Goal: Task Accomplishment & Management: Use online tool/utility

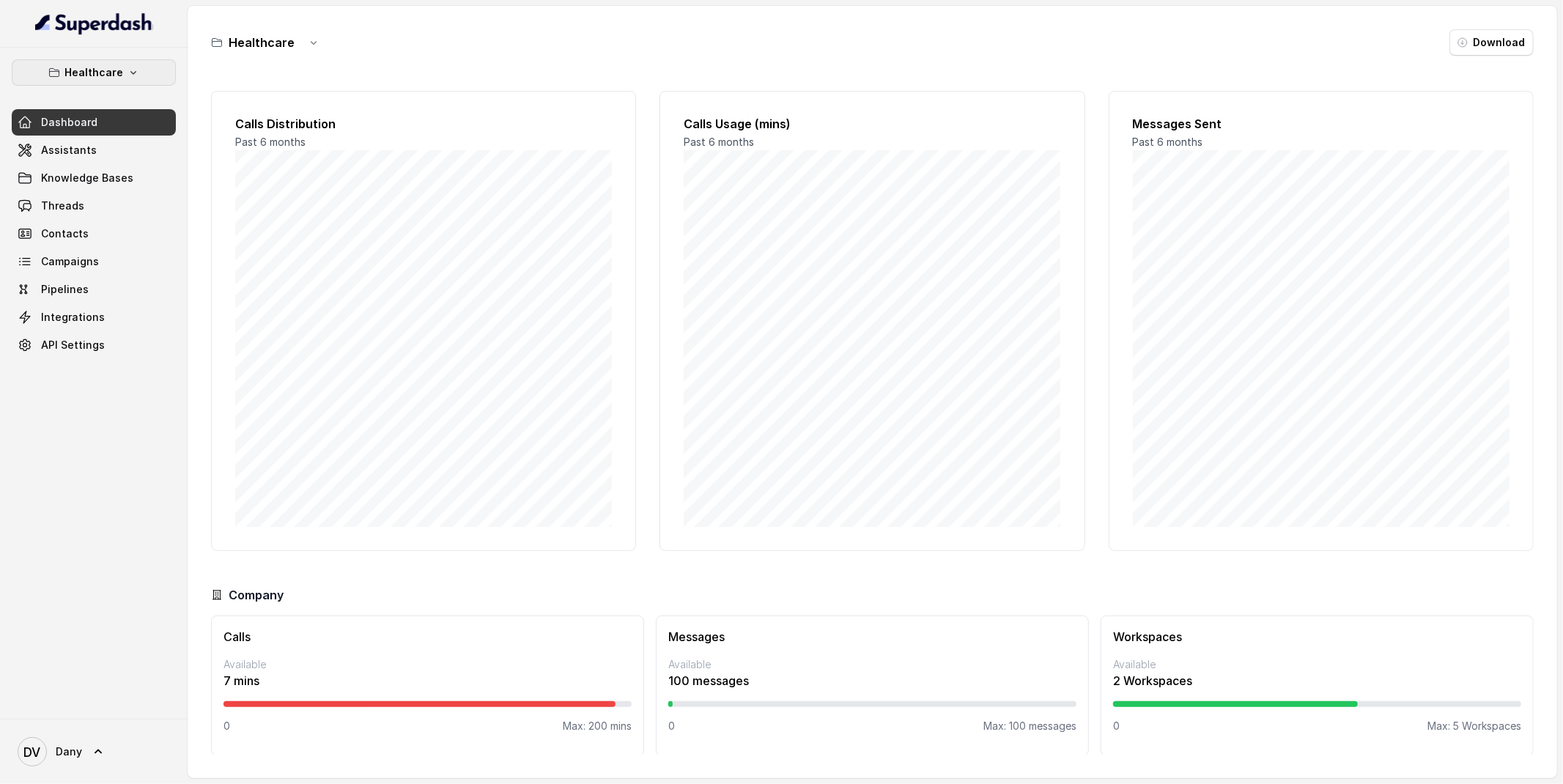
click at [132, 70] on icon "button" at bounding box center [133, 72] width 12 height 12
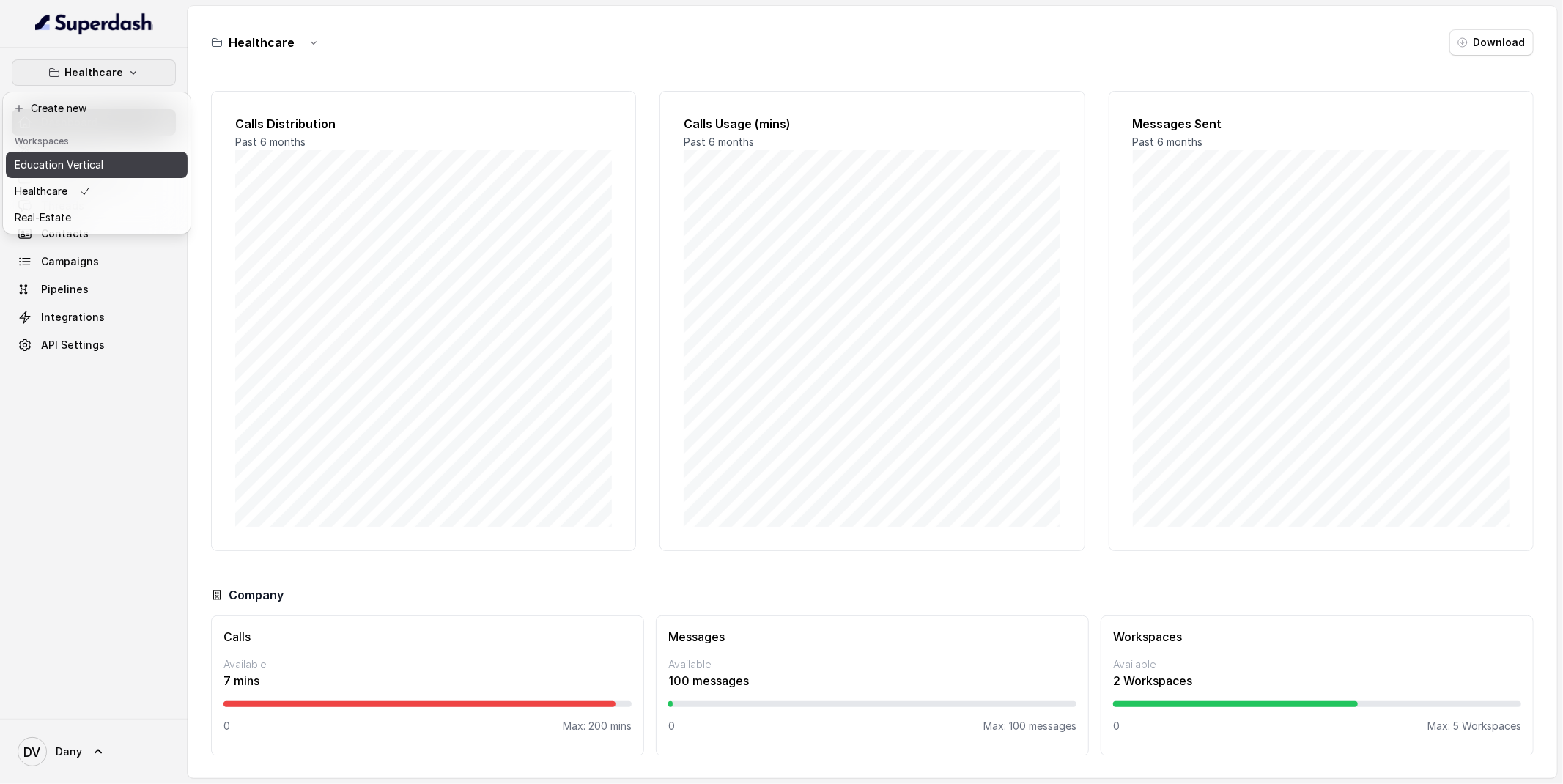
click at [114, 170] on button "Education Vertical" at bounding box center [96, 165] width 182 height 27
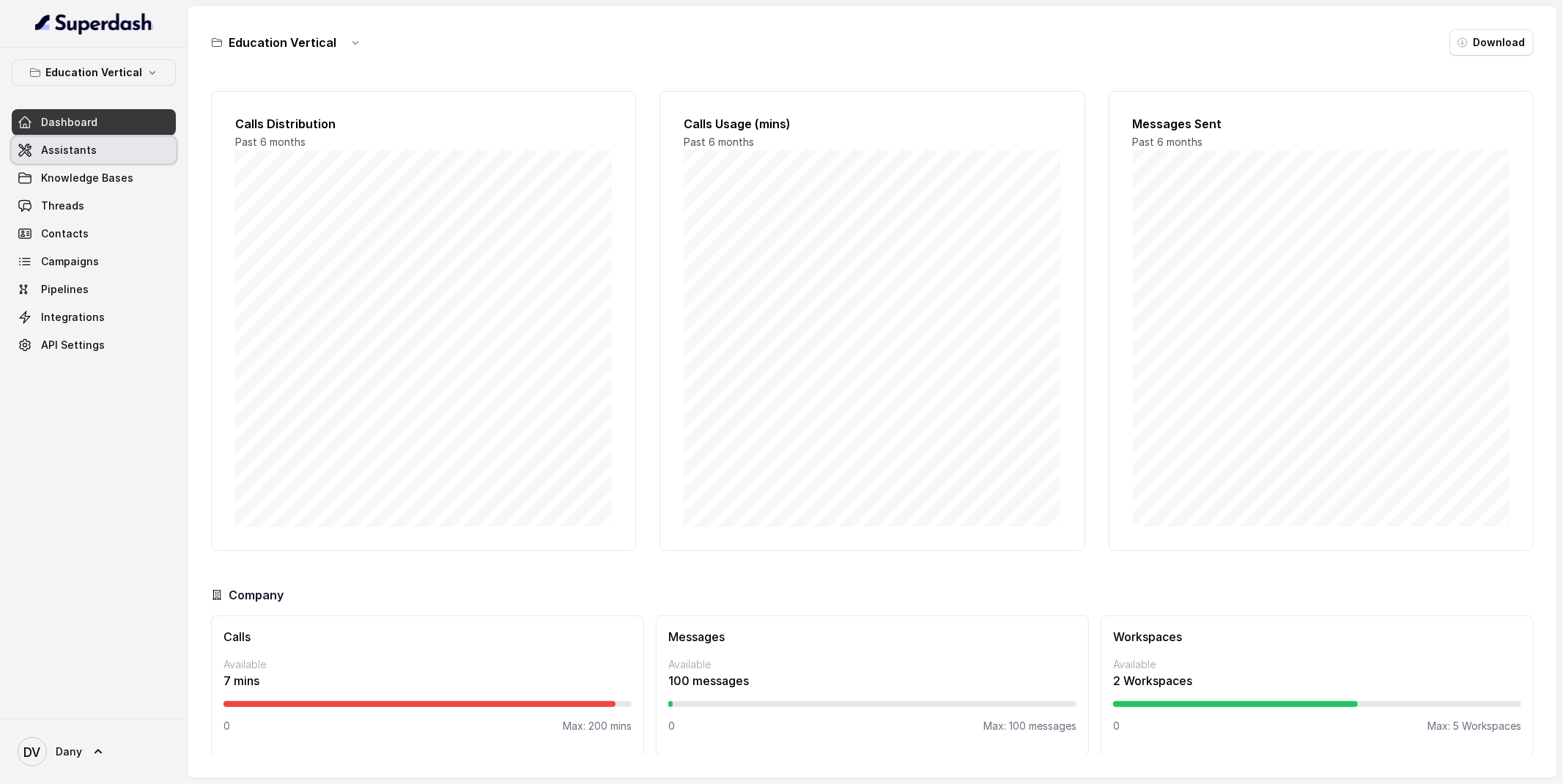
click at [69, 150] on span "Assistants" at bounding box center [69, 150] width 56 height 15
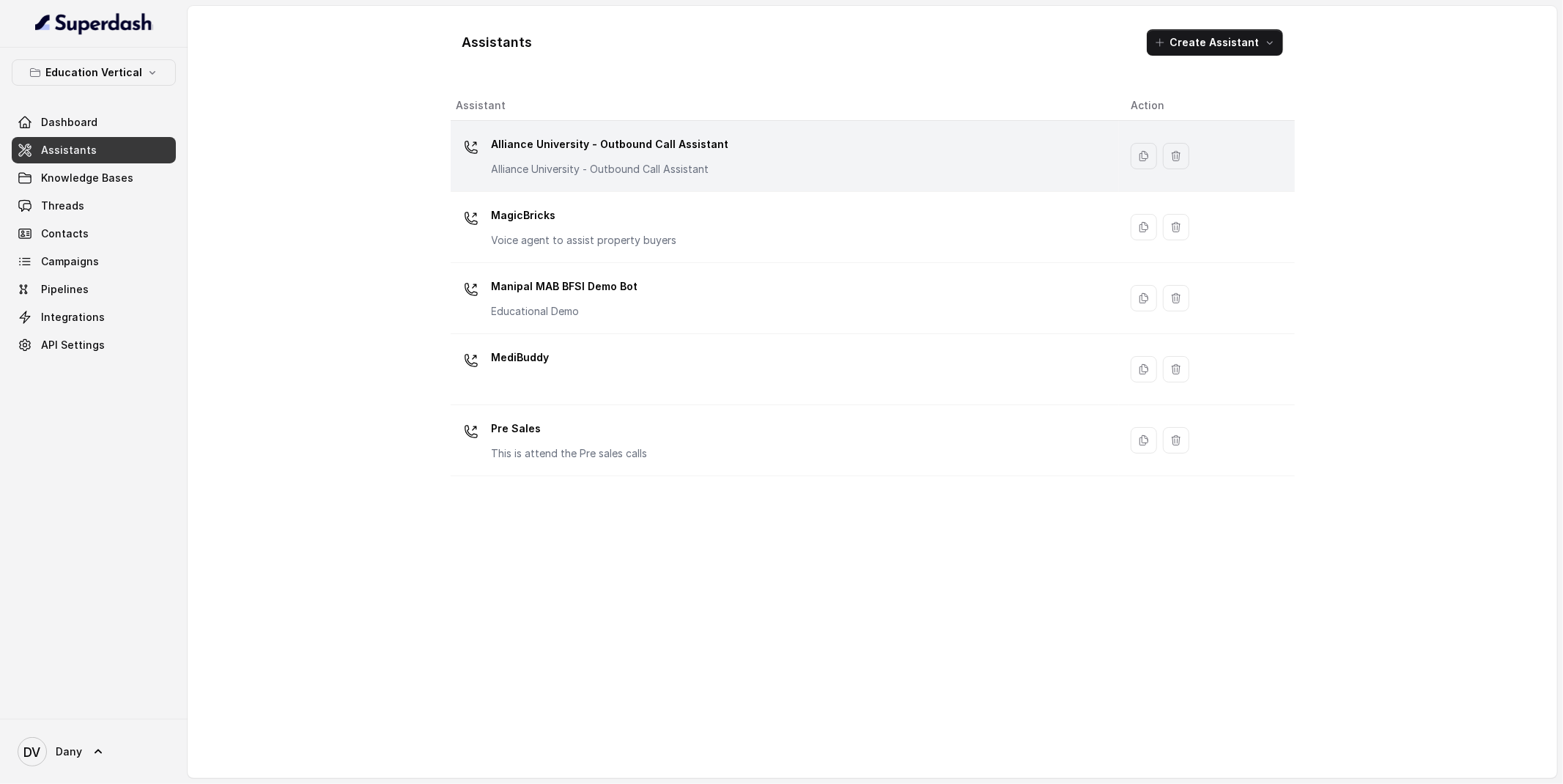
click at [561, 173] on p "Alliance University - Outbound Call Assistant" at bounding box center [610, 169] width 238 height 15
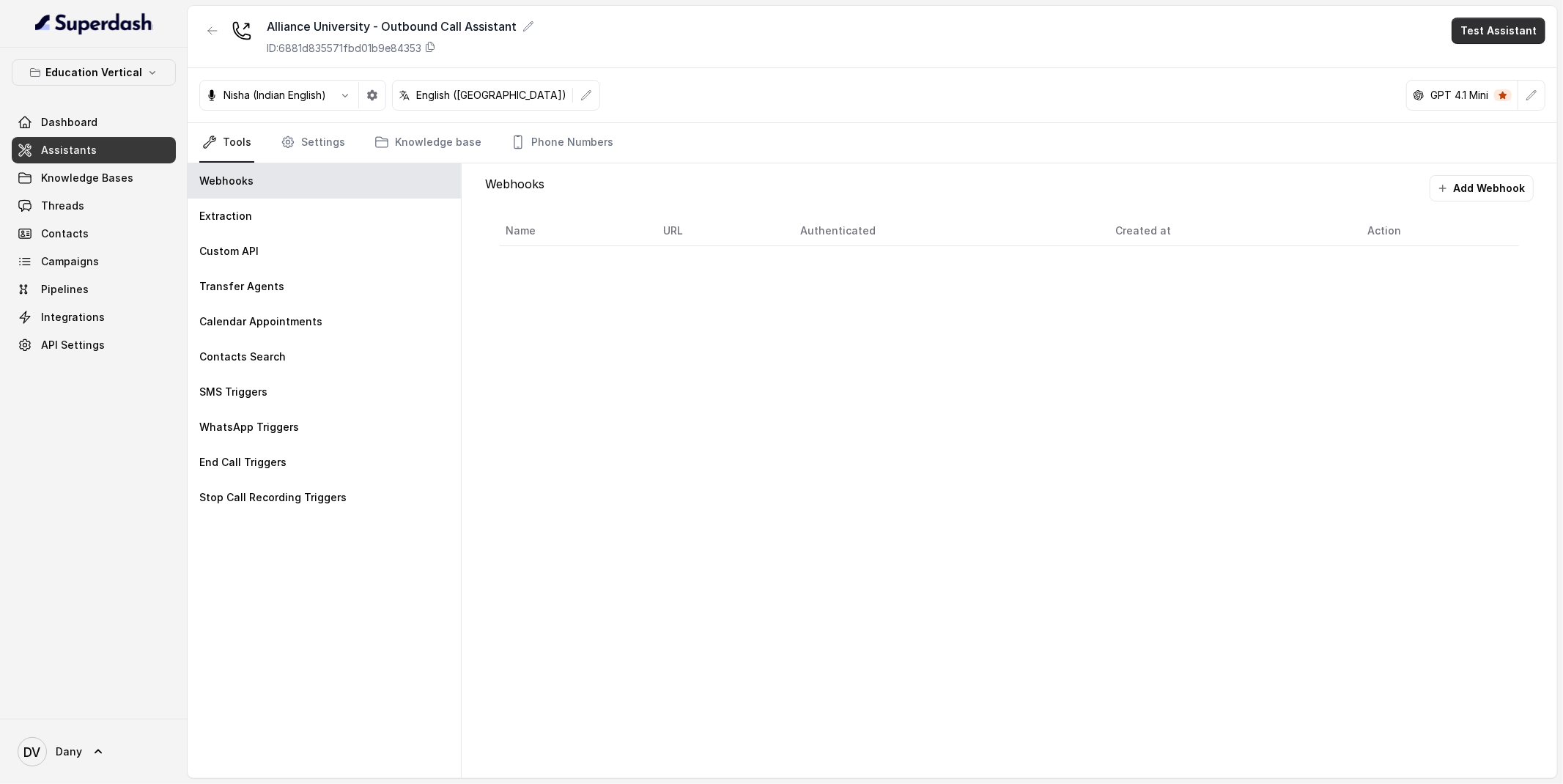
click at [1526, 31] on button "Test Assistant" at bounding box center [1498, 31] width 94 height 27
click at [1509, 52] on div "Phone Call Chat" at bounding box center [1501, 79] width 98 height 58
click at [1504, 60] on button "Phone Call" at bounding box center [1501, 66] width 92 height 27
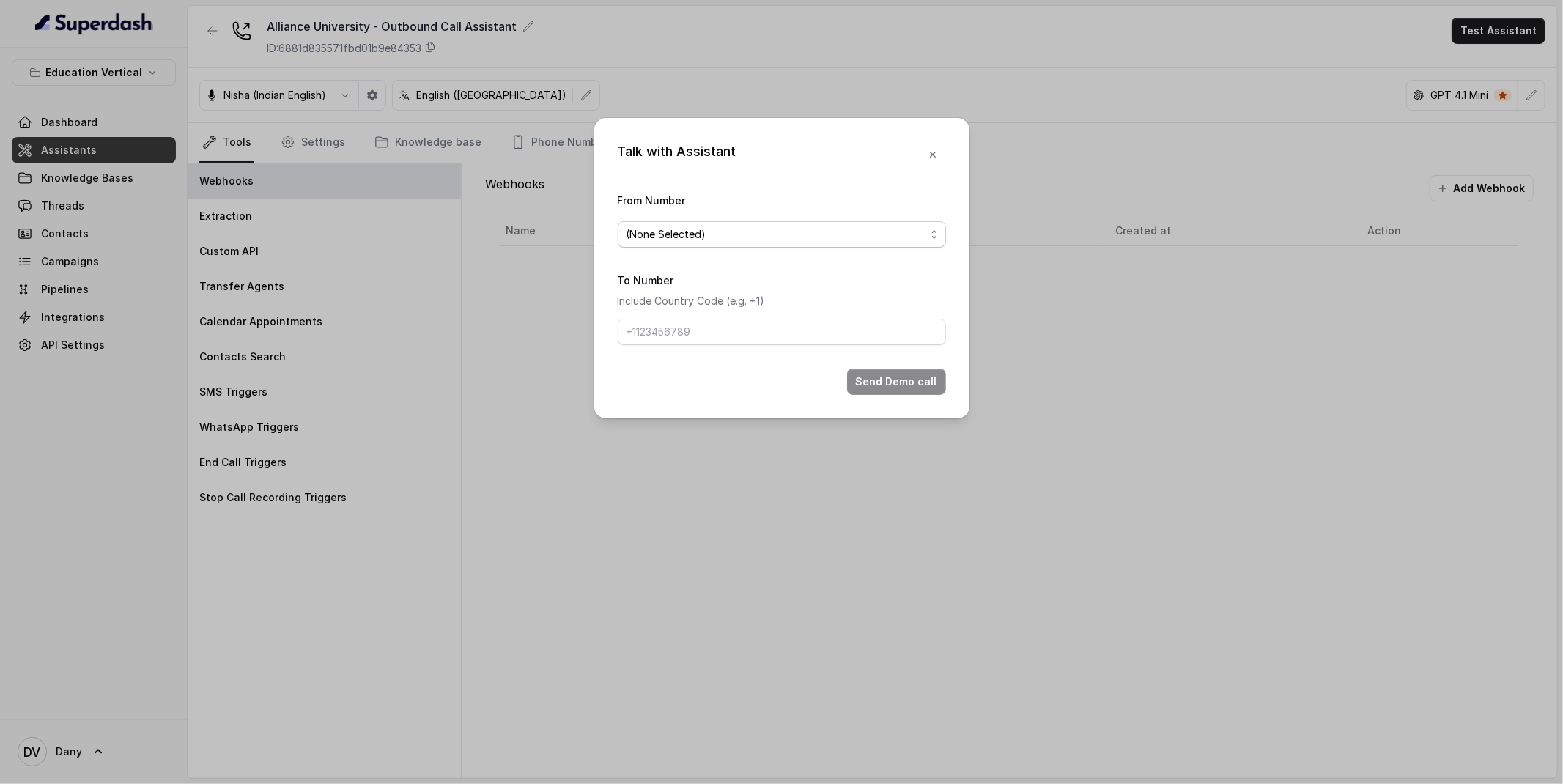
click at [680, 236] on span "(None Selected)" at bounding box center [776, 235] width 299 height 17
click at [666, 292] on span "9591075360" at bounding box center [787, 293] width 291 height 17
click at [666, 331] on input "To Number" at bounding box center [781, 332] width 328 height 27
type input "[PHONE_NUMBER]"
click at [888, 386] on button "Send Demo call" at bounding box center [897, 382] width 99 height 27
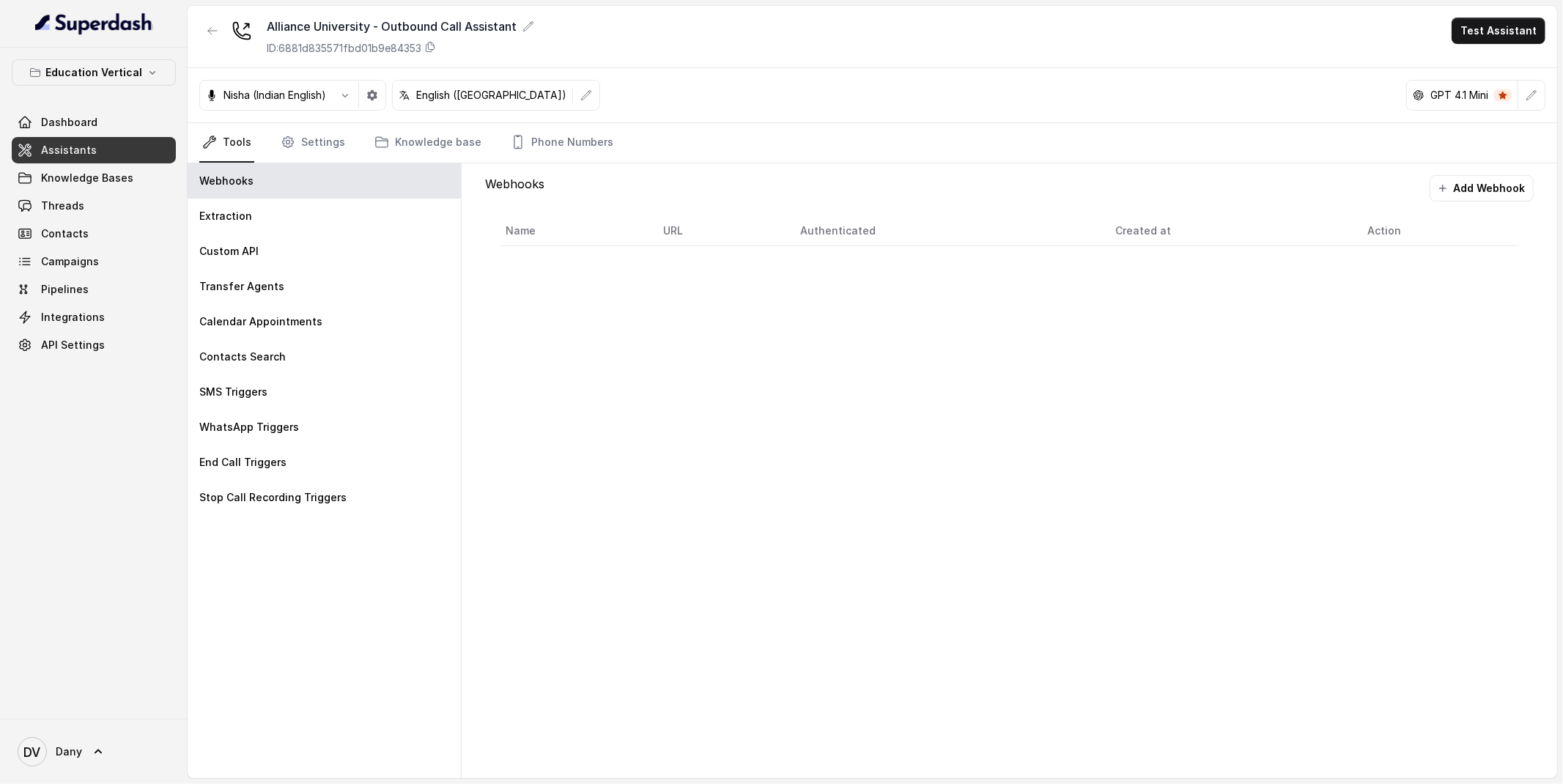
click at [1517, 36] on button "Test Assistant" at bounding box center [1498, 31] width 94 height 27
click at [1476, 68] on button "Phone Call" at bounding box center [1501, 66] width 92 height 27
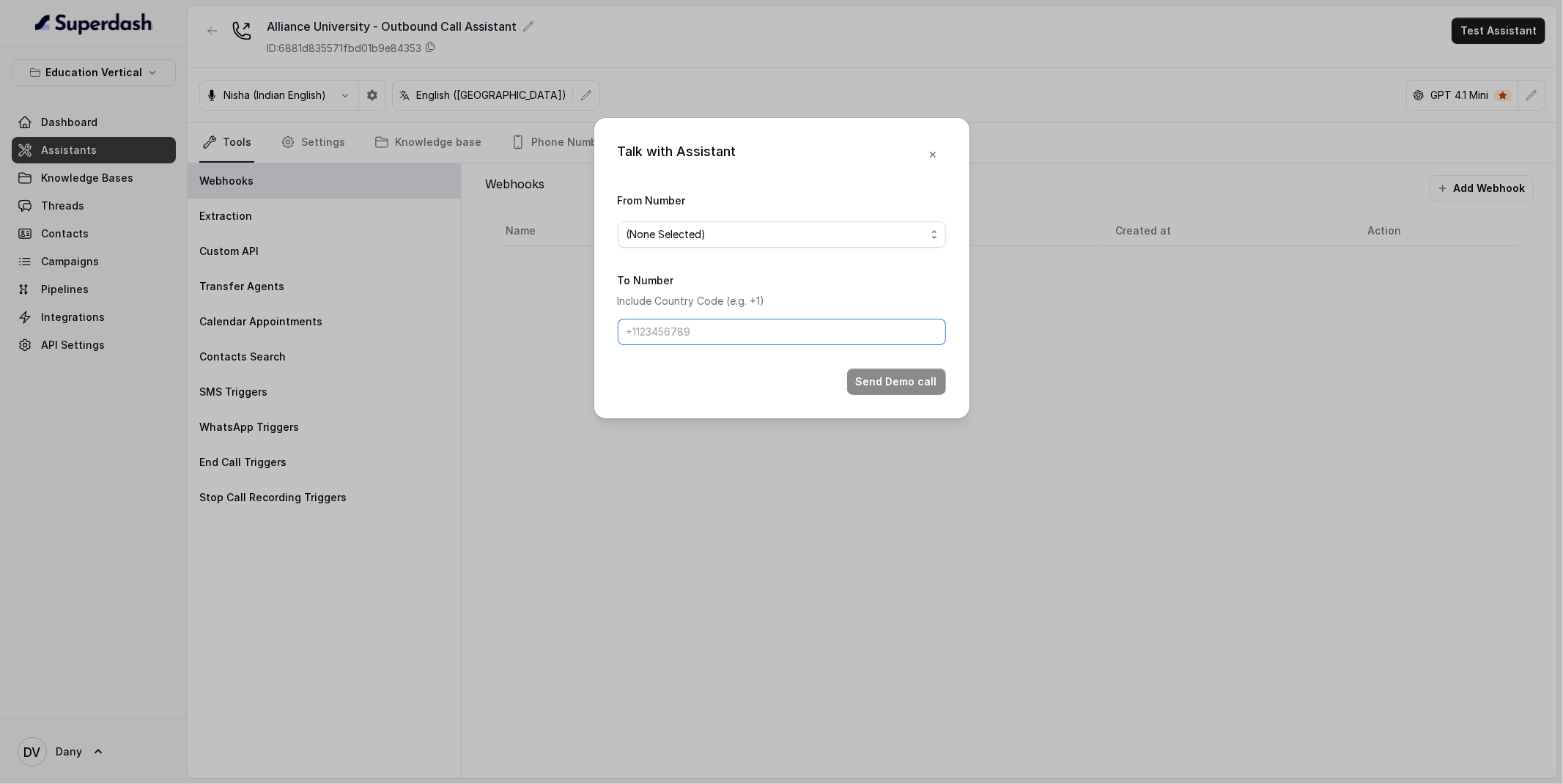
click at [701, 321] on input "To Number" at bounding box center [781, 332] width 328 height 27
click at [674, 232] on span "(None Selected)" at bounding box center [776, 235] width 299 height 17
click at [665, 294] on span "9591075360" at bounding box center [787, 293] width 291 height 17
click at [663, 324] on input "To Number" at bounding box center [781, 332] width 328 height 27
type input "[PHONE_NUMBER]"
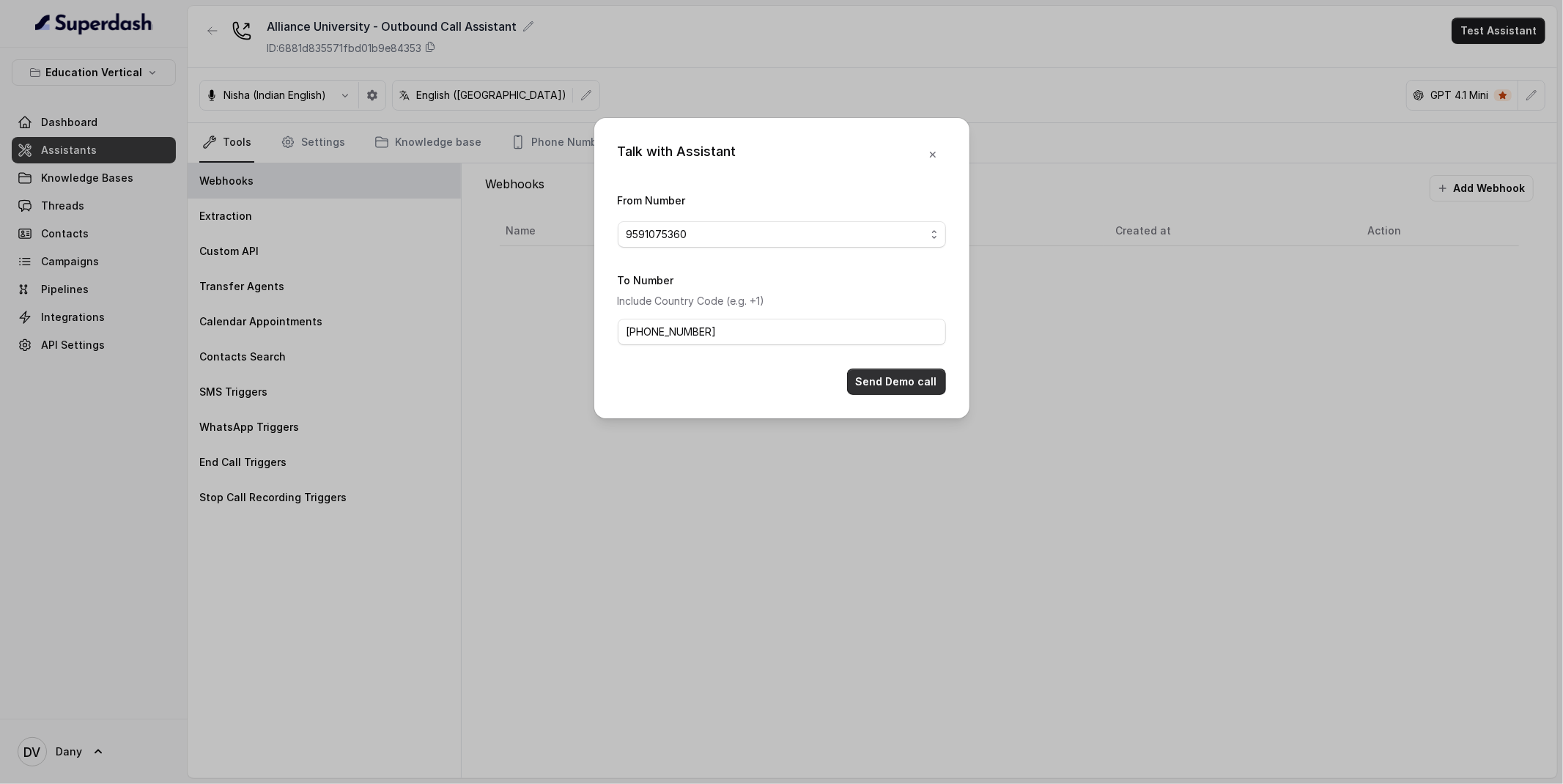
click at [902, 391] on button "Send Demo call" at bounding box center [897, 382] width 99 height 27
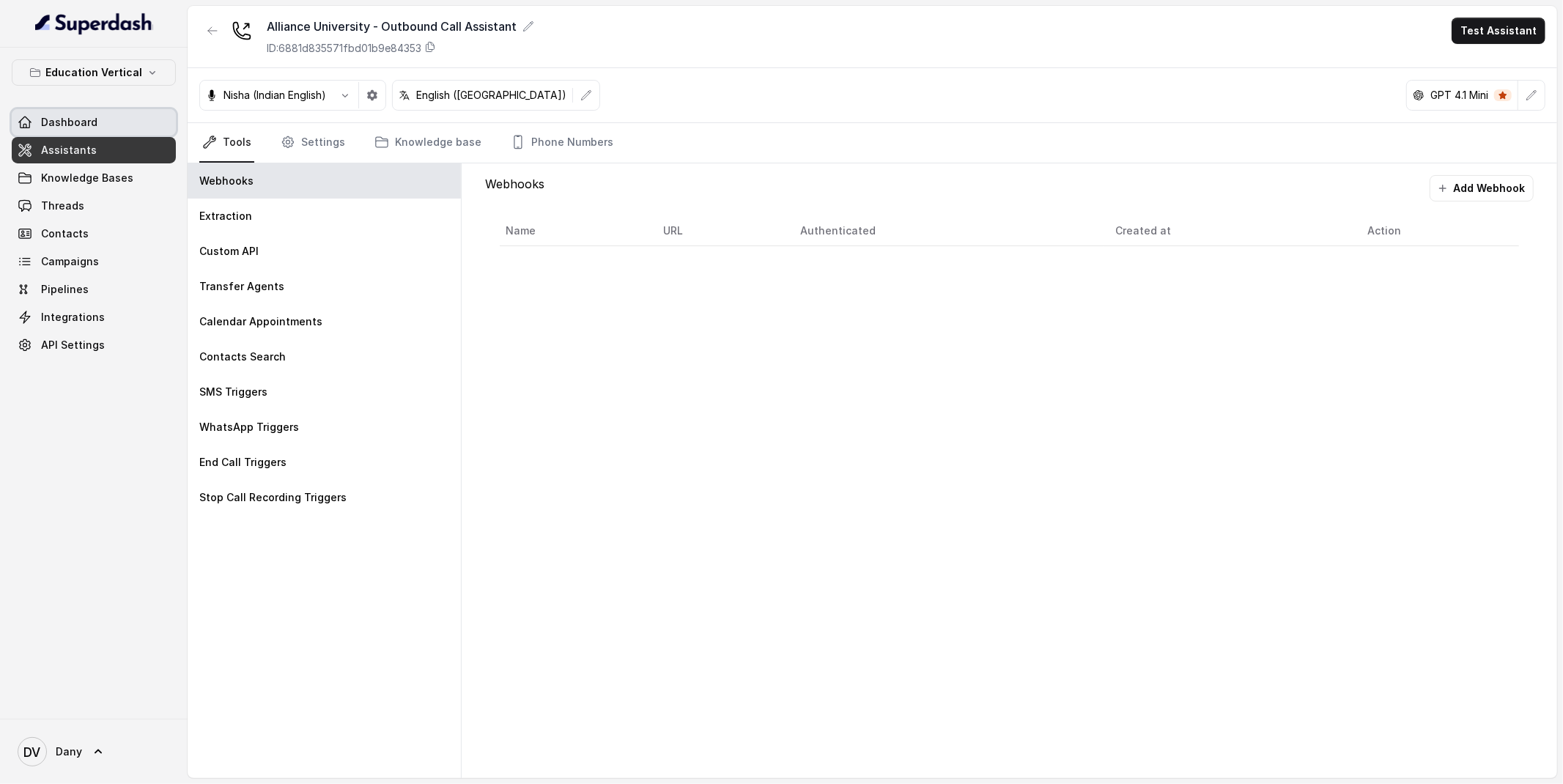
click at [26, 125] on icon at bounding box center [24, 122] width 12 height 11
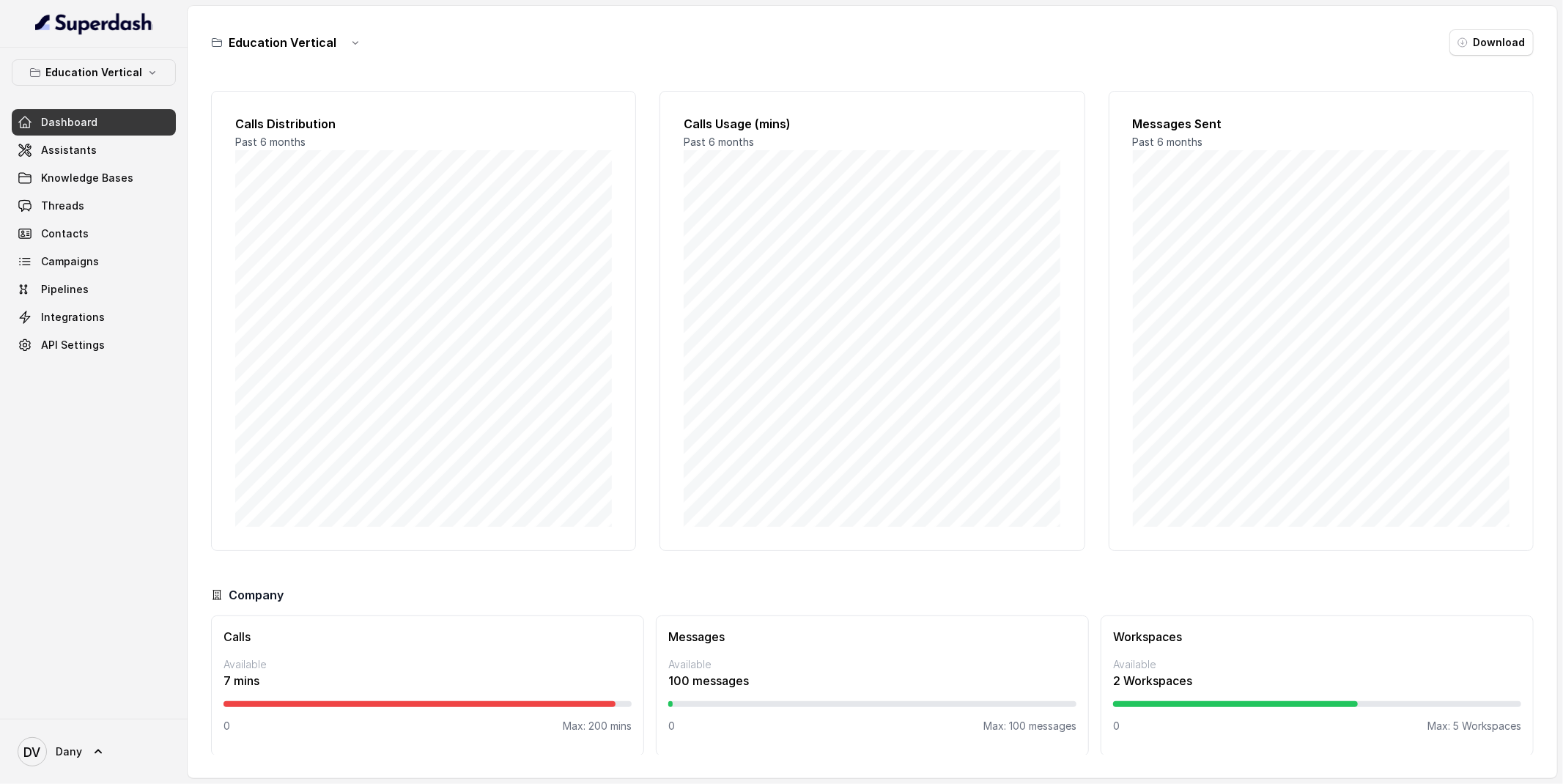
scroll to position [2, 0]
click at [95, 157] on link "Assistants" at bounding box center [94, 150] width 164 height 27
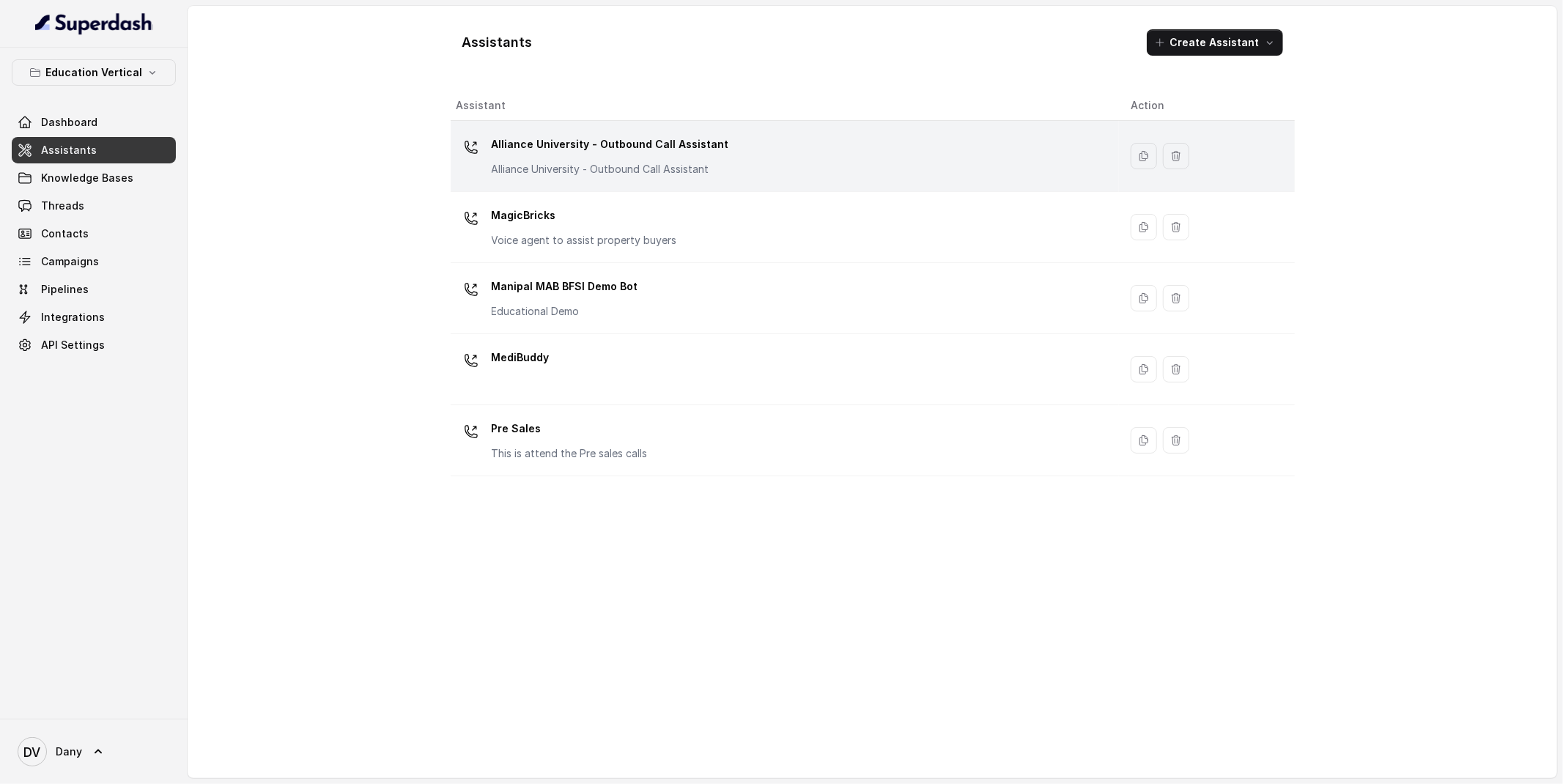
click at [705, 153] on p "Alliance University - Outbound Call Assistant" at bounding box center [610, 144] width 238 height 24
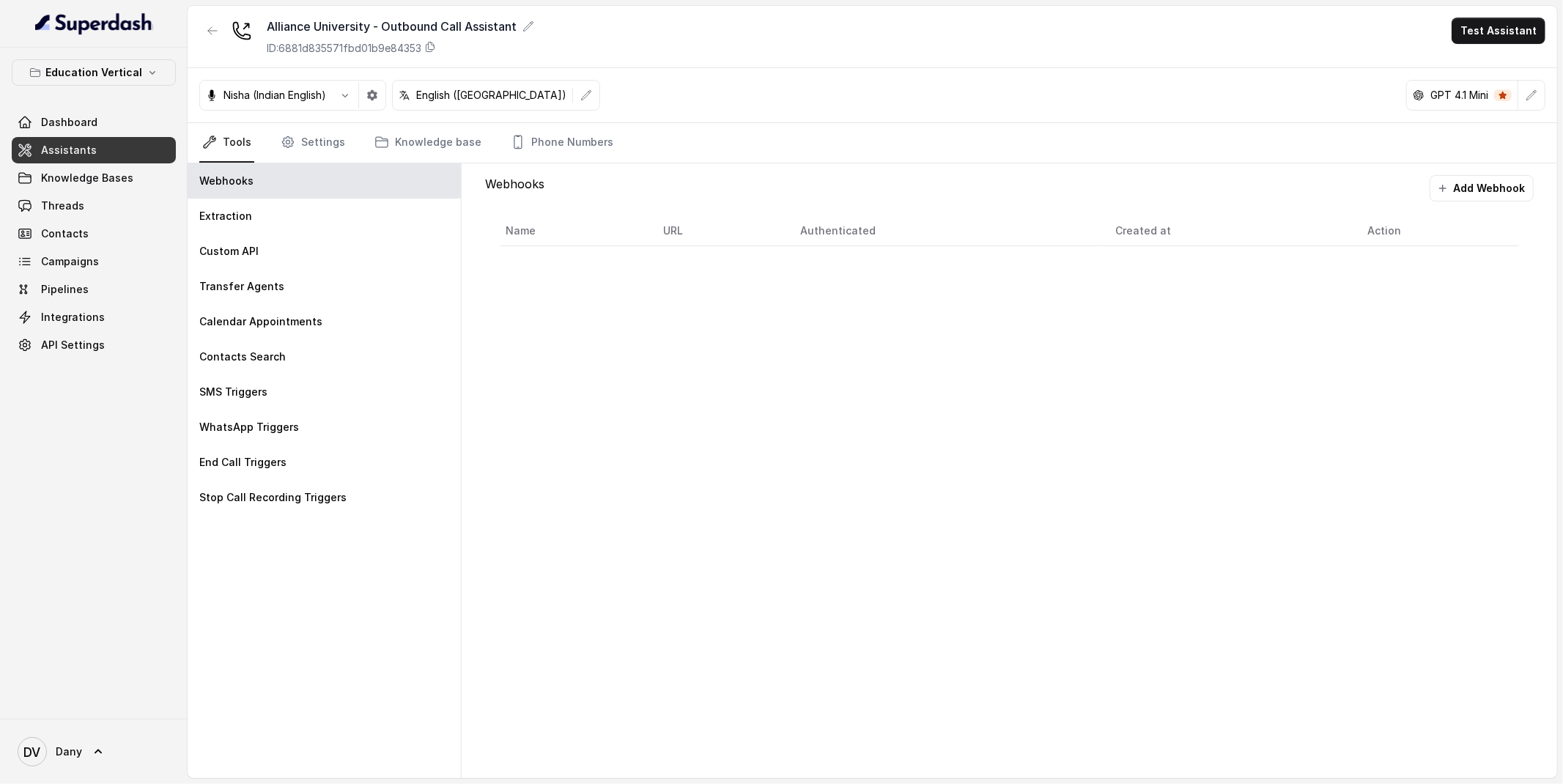
click at [97, 162] on link "Assistants" at bounding box center [94, 150] width 164 height 27
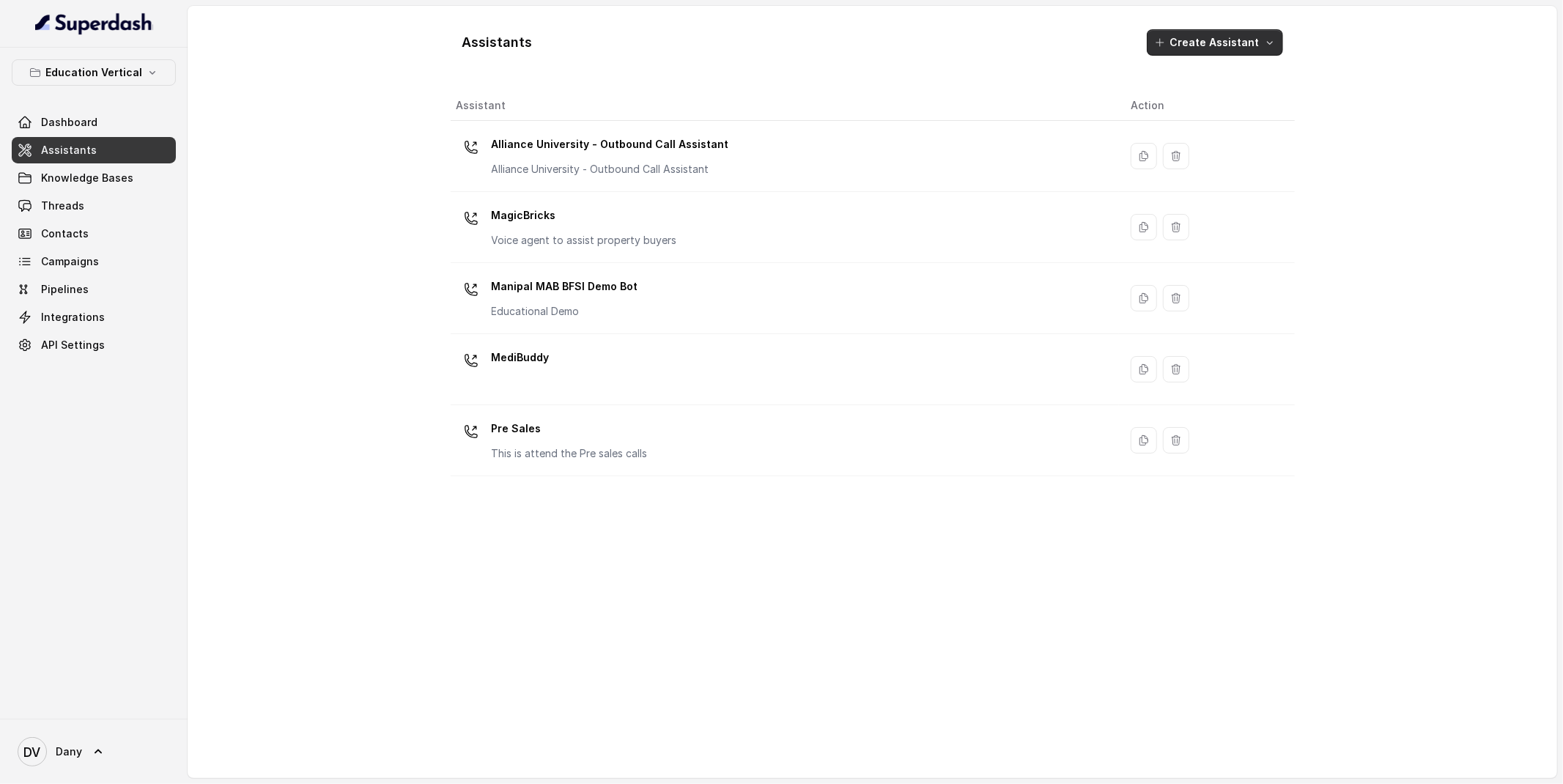
click at [1205, 34] on button "Create Assistant" at bounding box center [1214, 43] width 136 height 27
click at [134, 75] on main "Assistants Create Assistant Assistant Action Alliance University - Outbound Cal…" at bounding box center [781, 392] width 1563 height 784
click at [134, 75] on p "Education Vertical" at bounding box center [94, 72] width 97 height 17
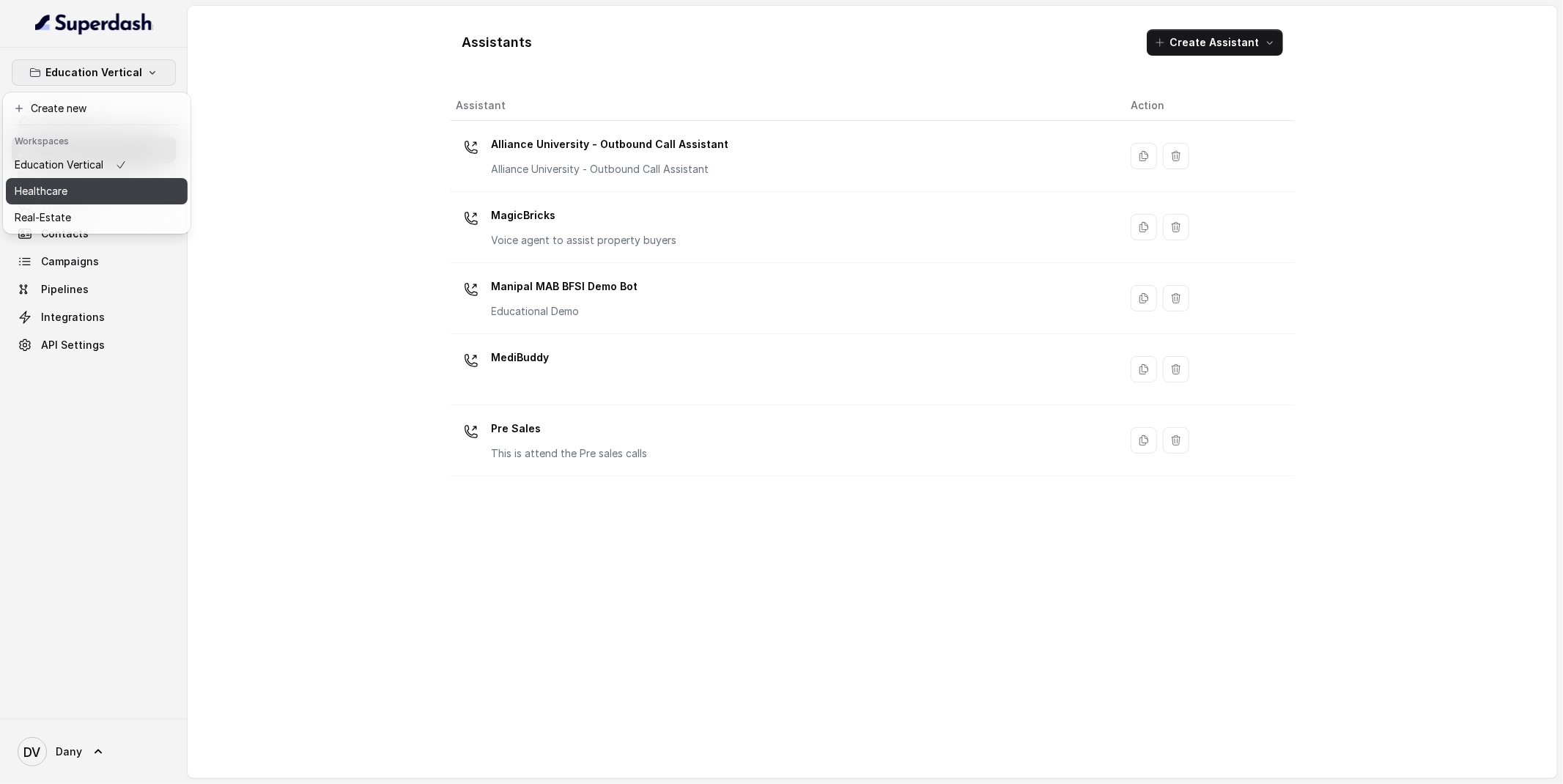
click at [108, 195] on div "Healthcare" at bounding box center [71, 191] width 112 height 17
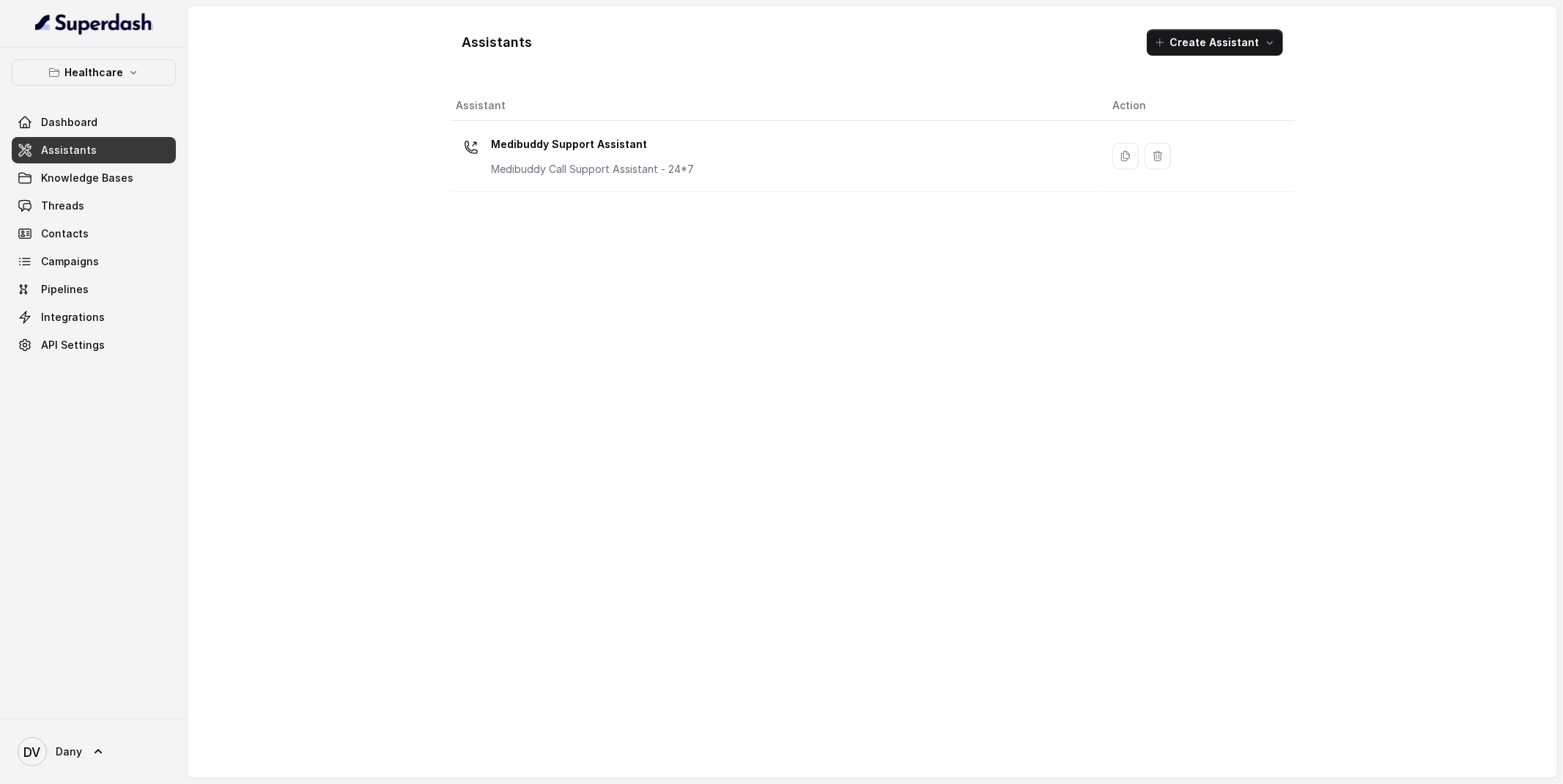
click at [1250, 57] on div "Assistants Create Assistant" at bounding box center [872, 42] width 844 height 50
click at [1250, 50] on button "Create Assistant" at bounding box center [1214, 43] width 136 height 27
click at [60, 168] on main "Assistants Create Assistant Assistant Action Medibuddy Support Assistant Medibu…" at bounding box center [781, 392] width 1563 height 784
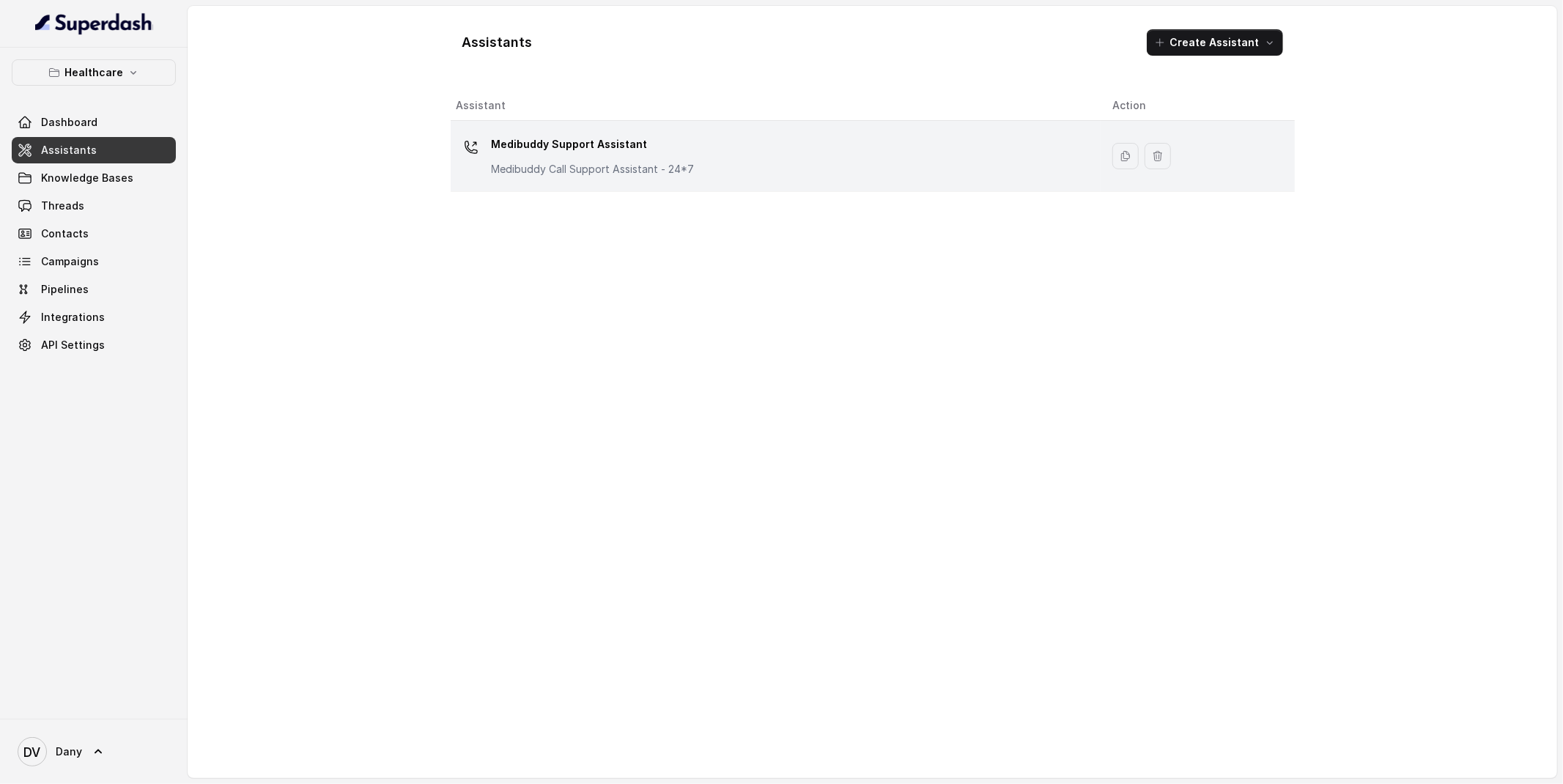
click at [498, 136] on p "Medibuddy Support Assistant" at bounding box center [593, 144] width 203 height 24
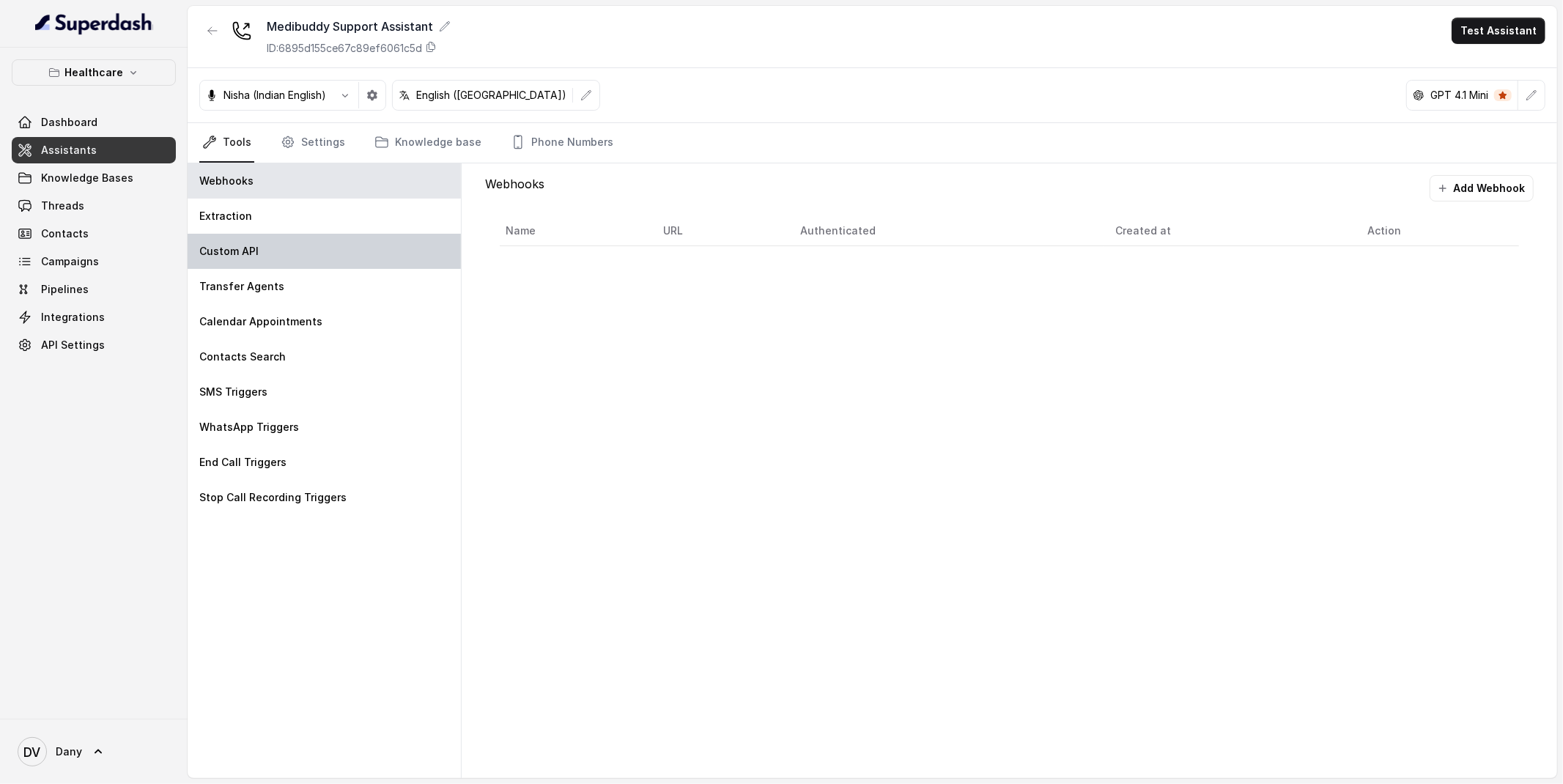
click at [291, 263] on div "Custom API" at bounding box center [324, 251] width 273 height 35
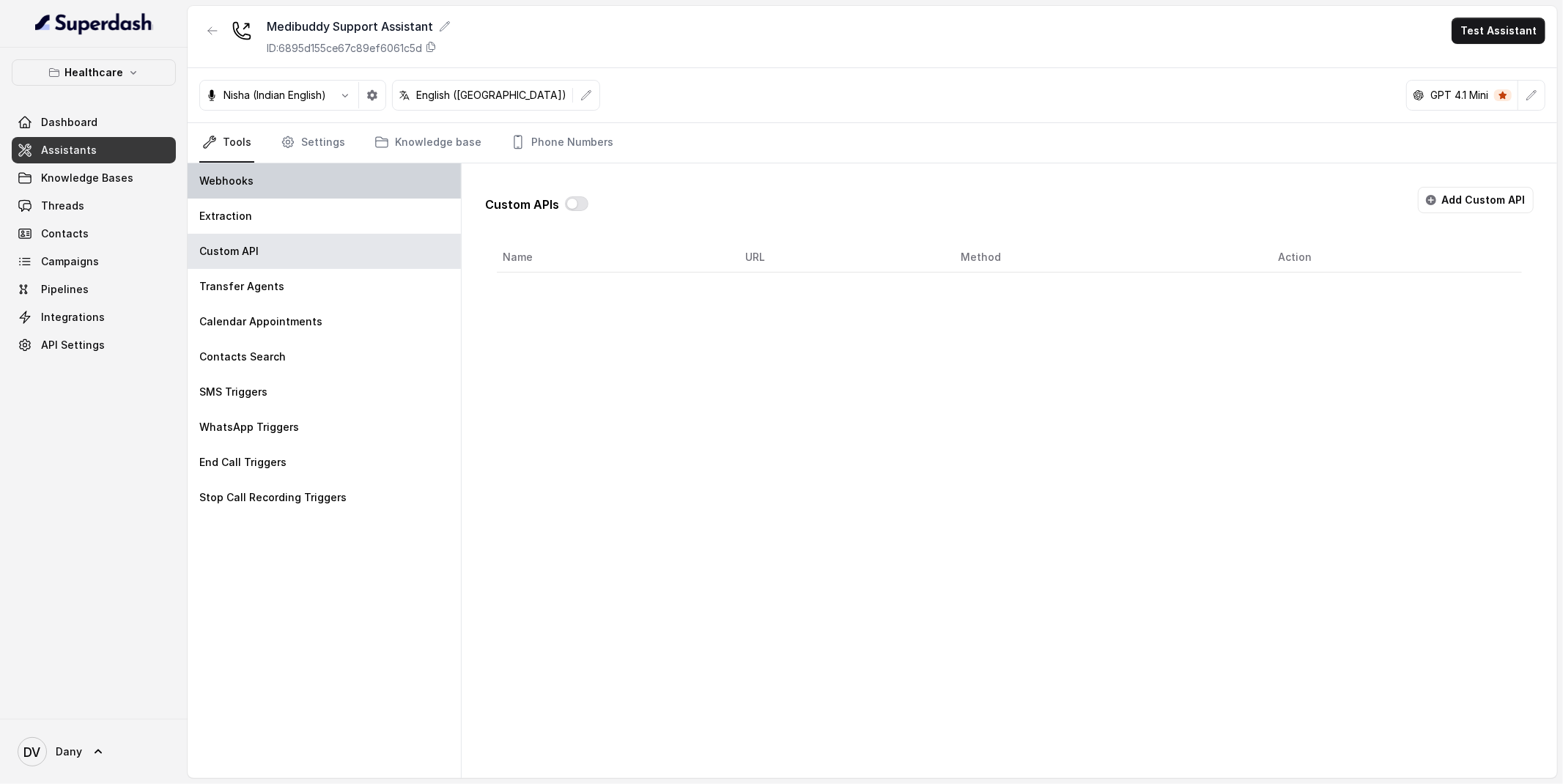
click at [380, 194] on div "Webhooks" at bounding box center [324, 181] width 273 height 35
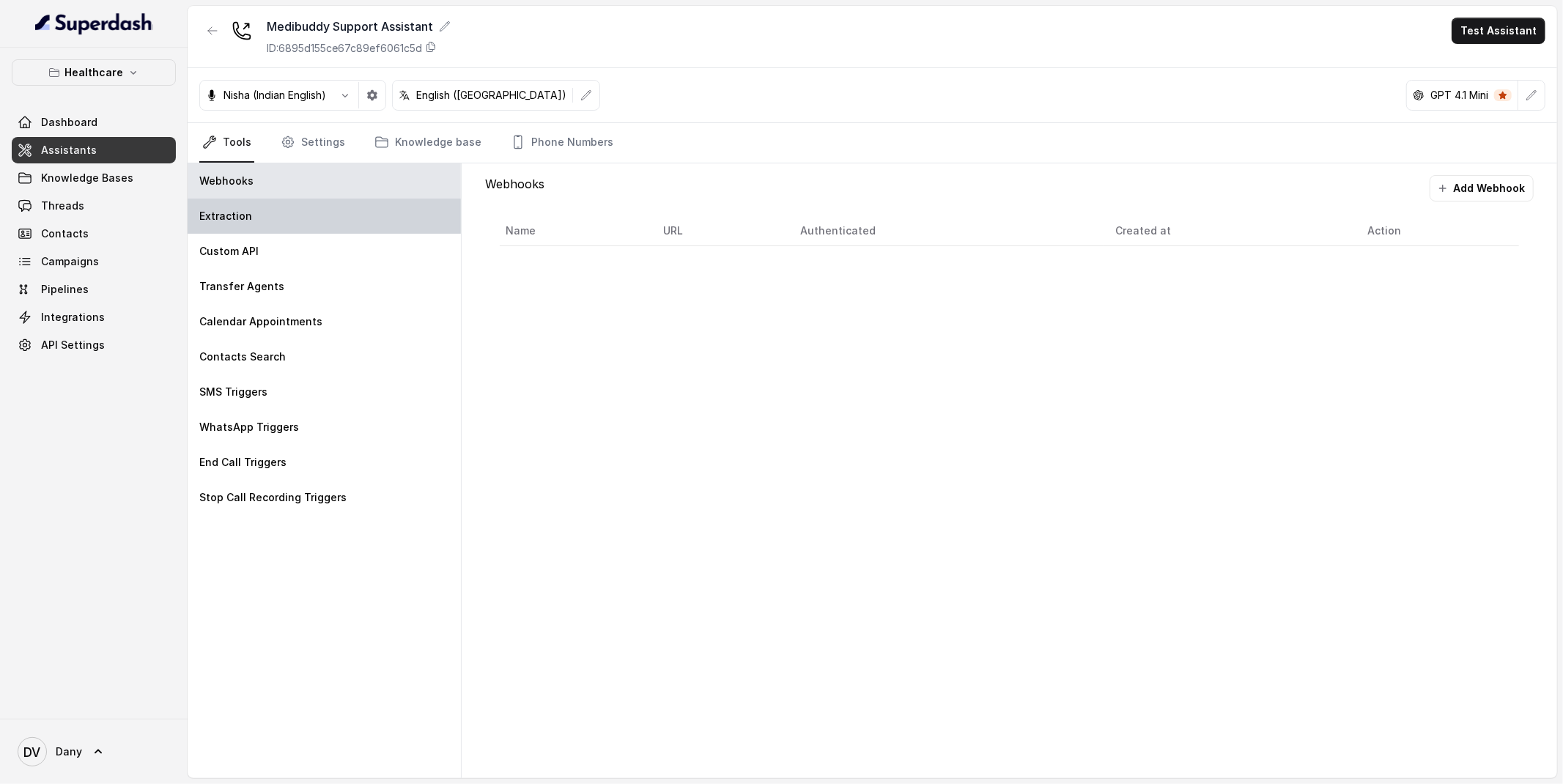
click at [258, 221] on div "Extraction" at bounding box center [324, 216] width 273 height 35
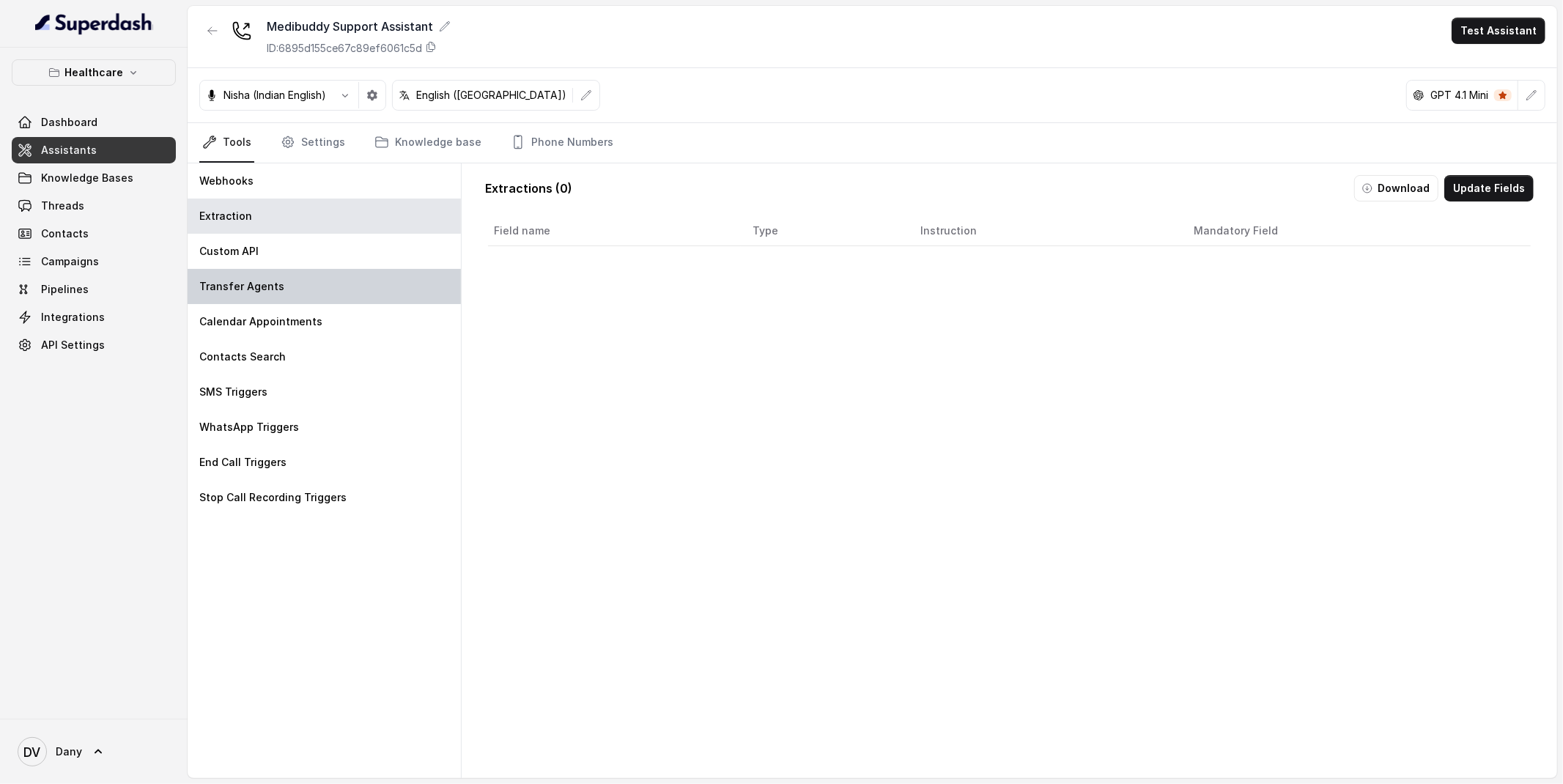
click at [273, 293] on p "Transfer Agents" at bounding box center [242, 287] width 85 height 15
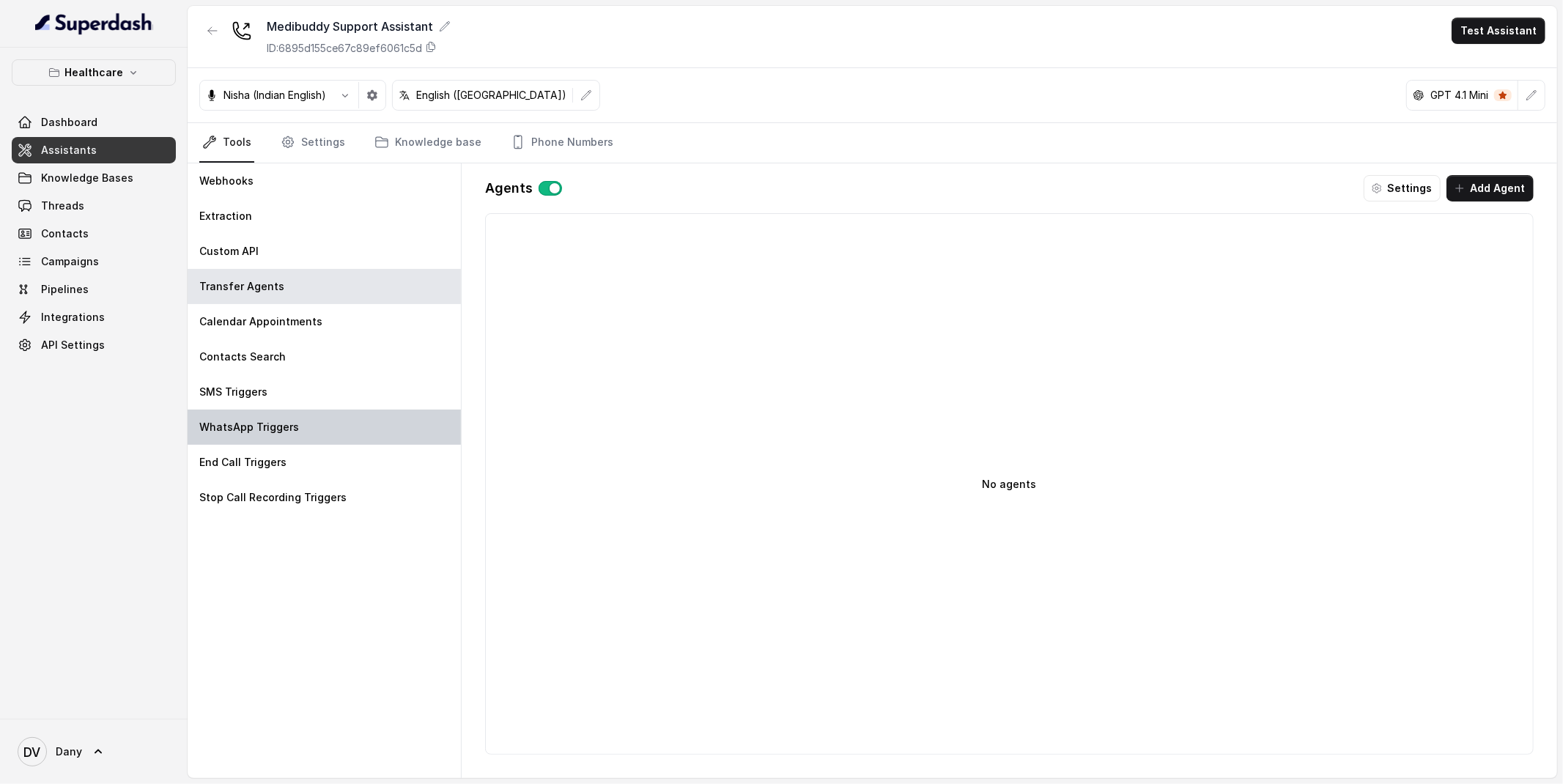
click at [292, 435] on div "WhatsApp Triggers" at bounding box center [324, 427] width 273 height 35
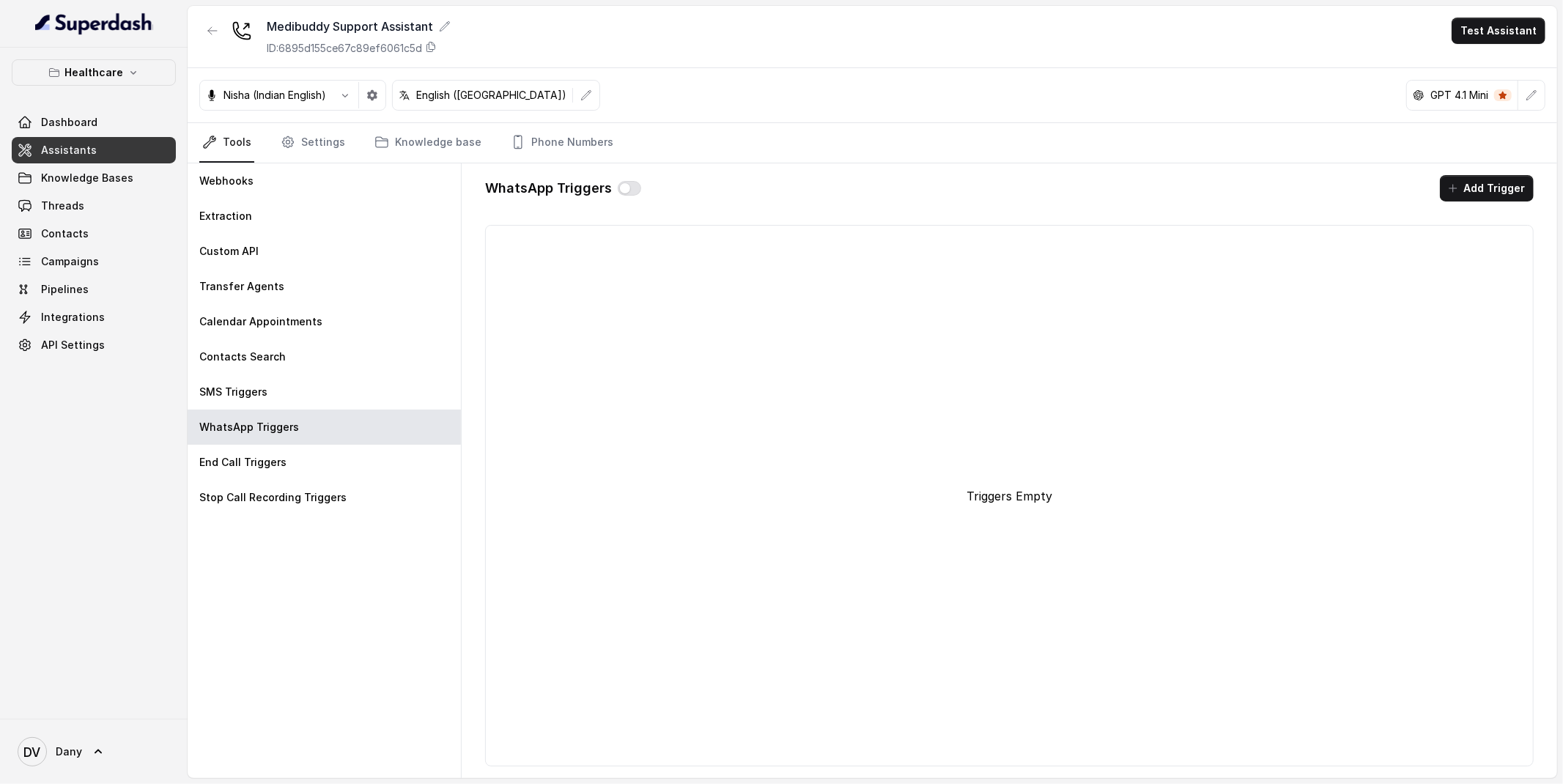
click at [620, 198] on div "WhatsApp Triggers" at bounding box center [563, 188] width 156 height 27
click at [624, 182] on button "button" at bounding box center [629, 188] width 24 height 15
click at [624, 187] on button "button" at bounding box center [629, 188] width 24 height 15
click at [300, 135] on link "Settings" at bounding box center [313, 142] width 70 height 39
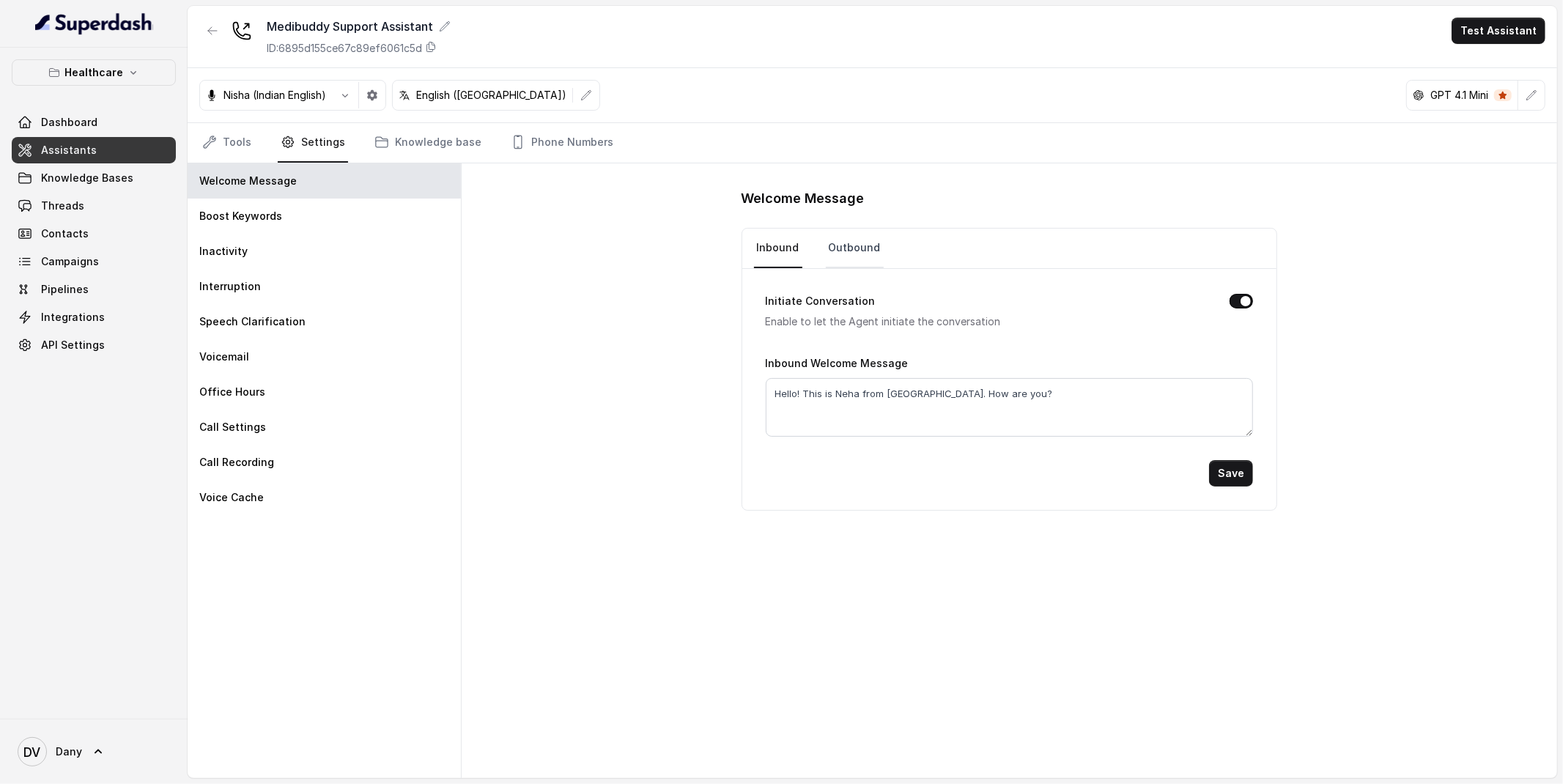
click at [853, 242] on link "Outbound" at bounding box center [855, 248] width 58 height 39
click at [764, 246] on link "Inbound" at bounding box center [778, 248] width 48 height 39
click at [840, 397] on textarea "Hello! This is Neha from [GEOGRAPHIC_DATA]. How are you?" at bounding box center [1009, 407] width 488 height 58
click at [915, 424] on textarea "Hello! This is Neha from [GEOGRAPHIC_DATA]. How are you?" at bounding box center [1009, 407] width 488 height 58
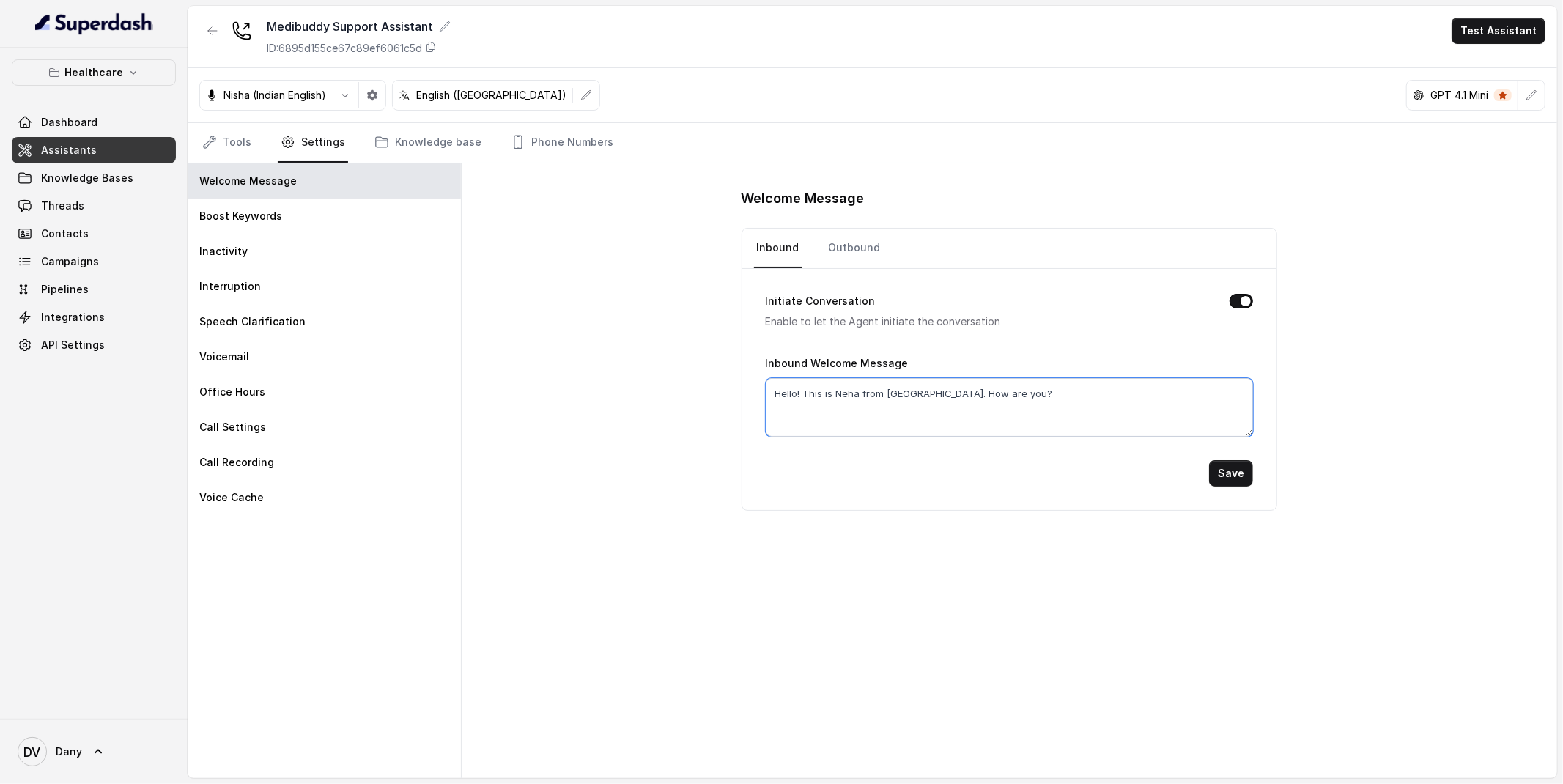
click at [845, 395] on textarea "Hello! This is Neha from [GEOGRAPHIC_DATA]. How are you?" at bounding box center [1009, 407] width 488 height 58
click at [306, 225] on div "Boost Keywords" at bounding box center [324, 216] width 273 height 35
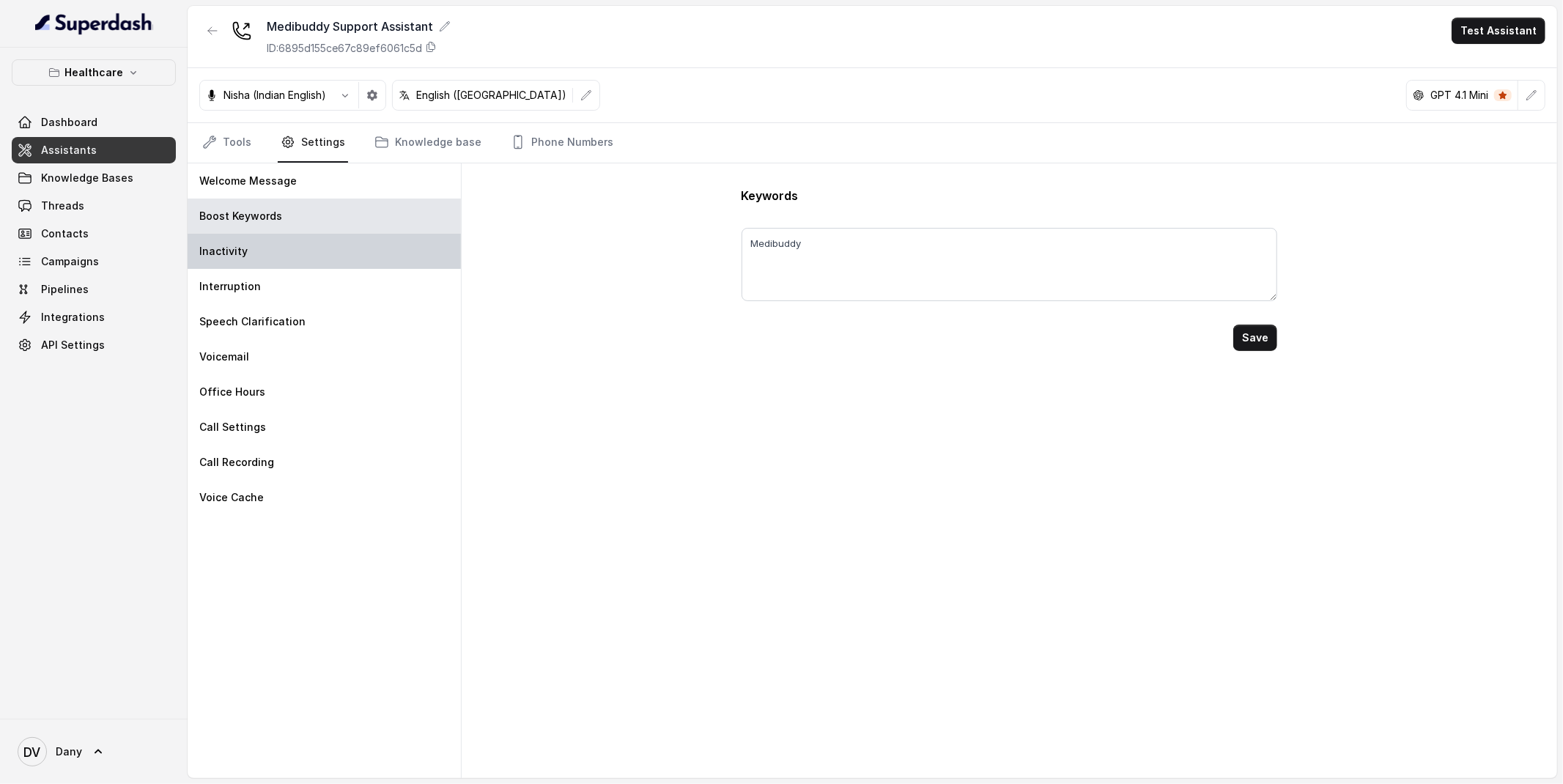
click at [317, 253] on div "Inactivity" at bounding box center [324, 251] width 273 height 35
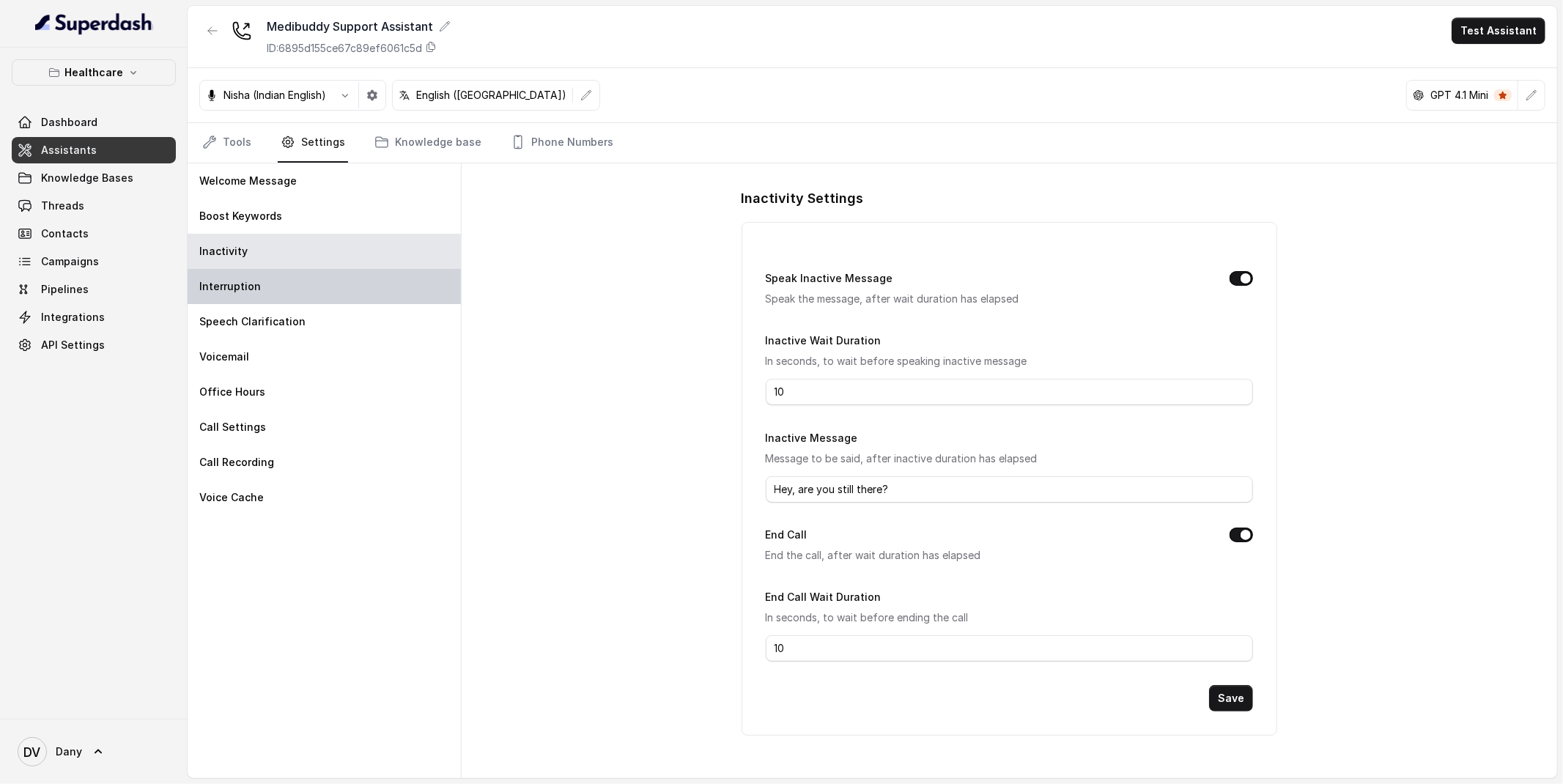
click at [233, 288] on p "Interruption" at bounding box center [230, 287] width 61 height 15
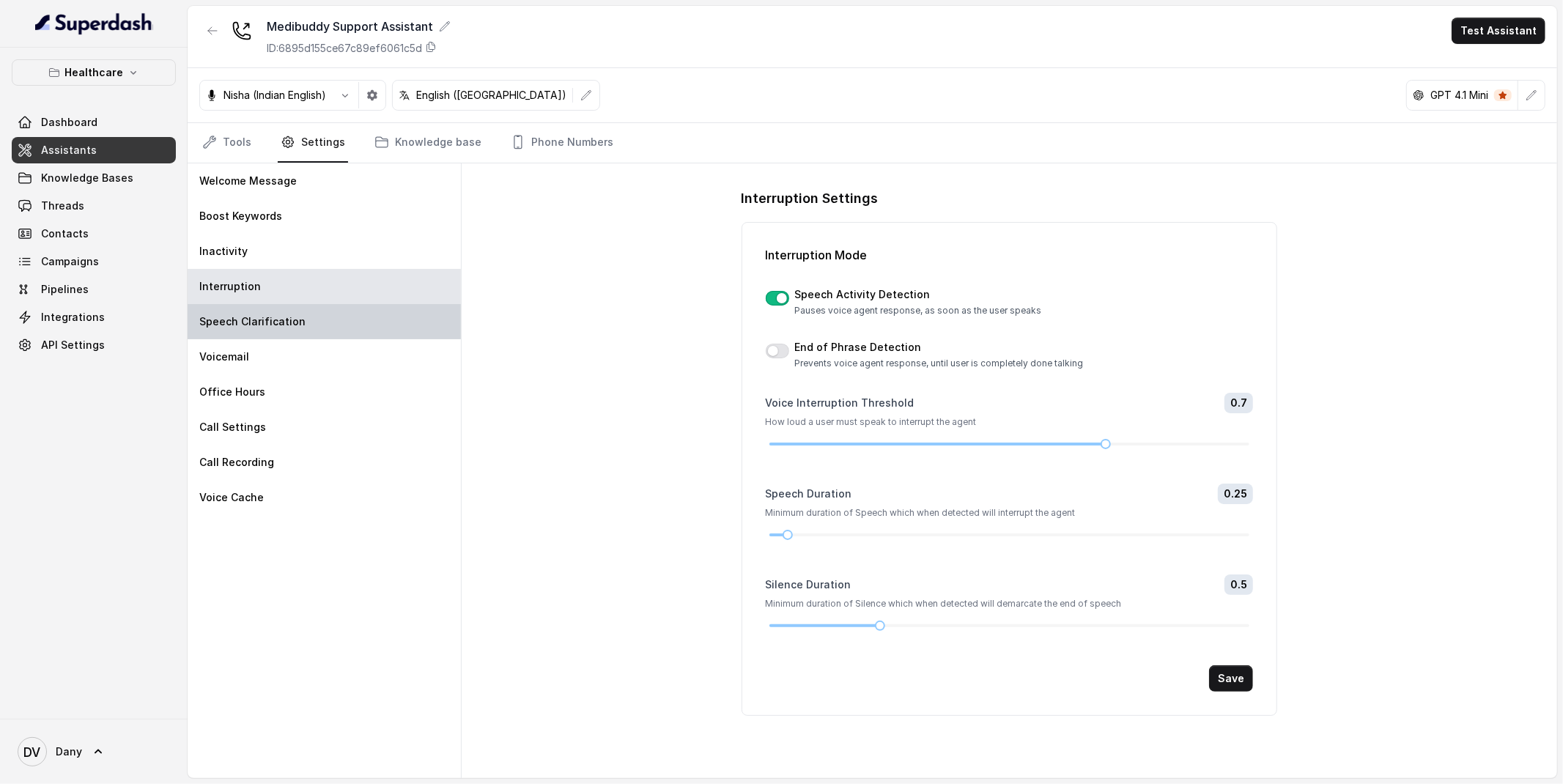
click at [321, 323] on div "Speech Clarification" at bounding box center [324, 321] width 273 height 35
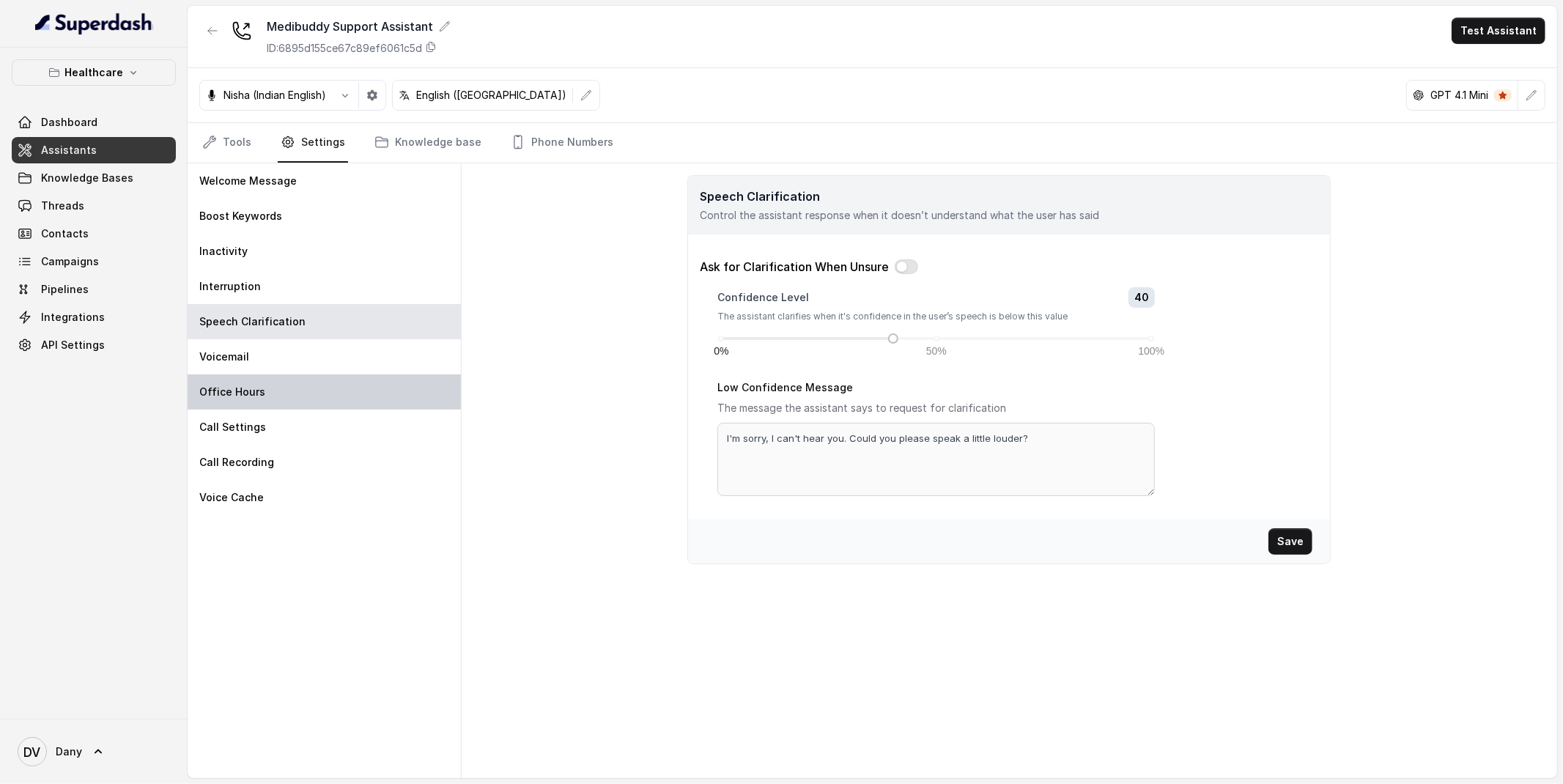
click at [339, 390] on div "Office Hours" at bounding box center [324, 392] width 273 height 35
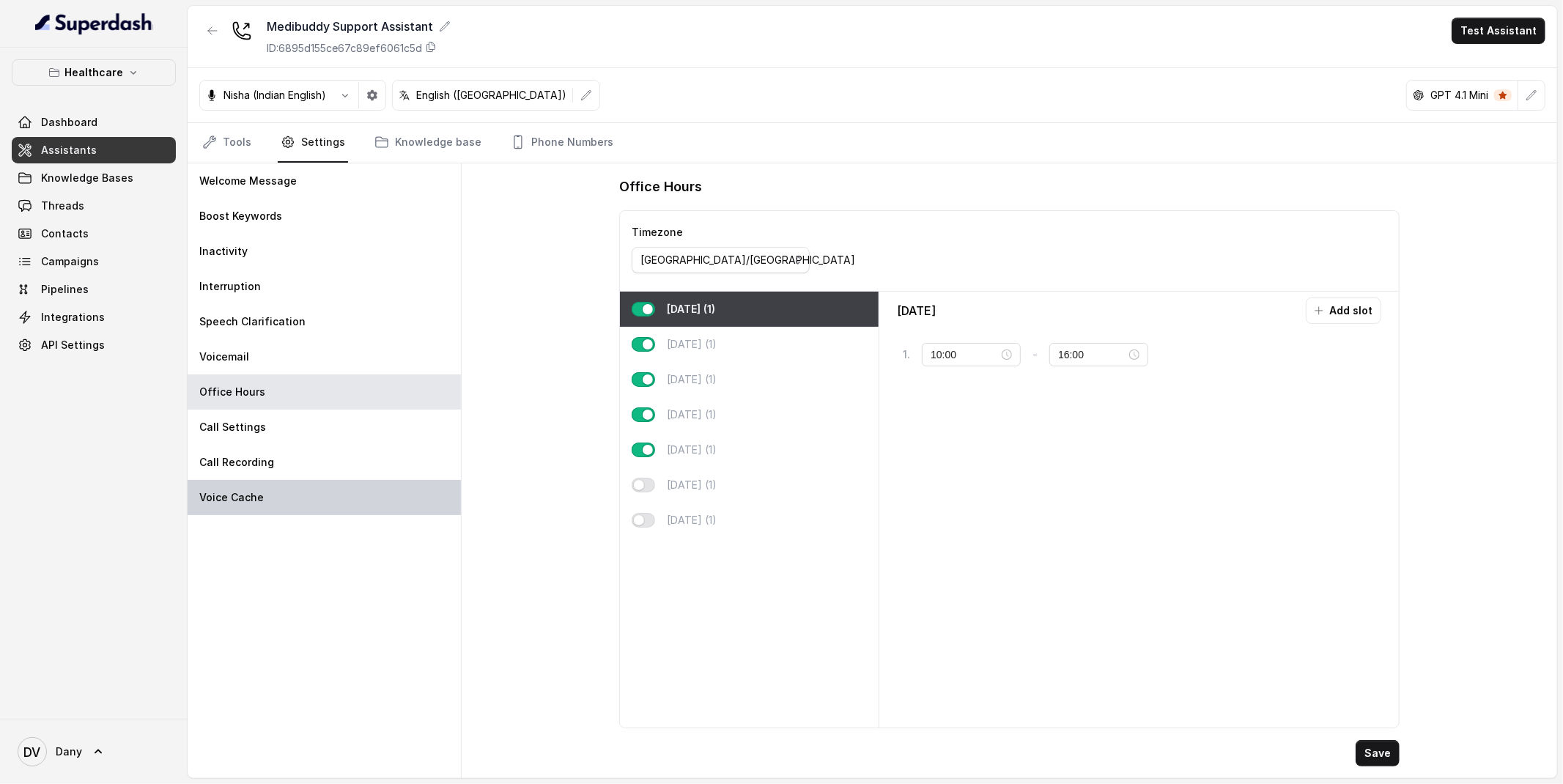
click at [331, 490] on div "Voice Cache" at bounding box center [324, 497] width 273 height 35
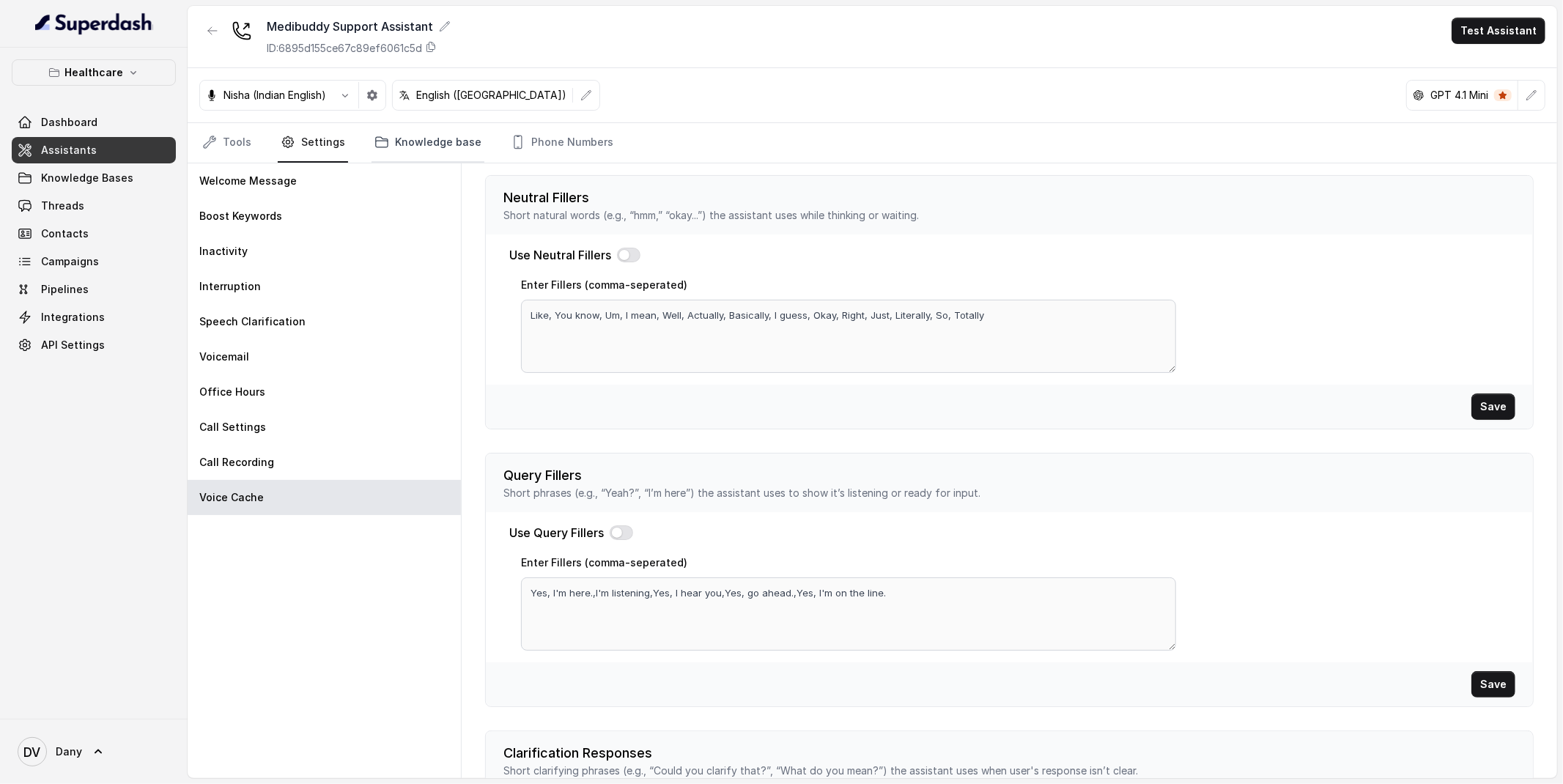
click at [414, 149] on link "Knowledge base" at bounding box center [428, 142] width 113 height 39
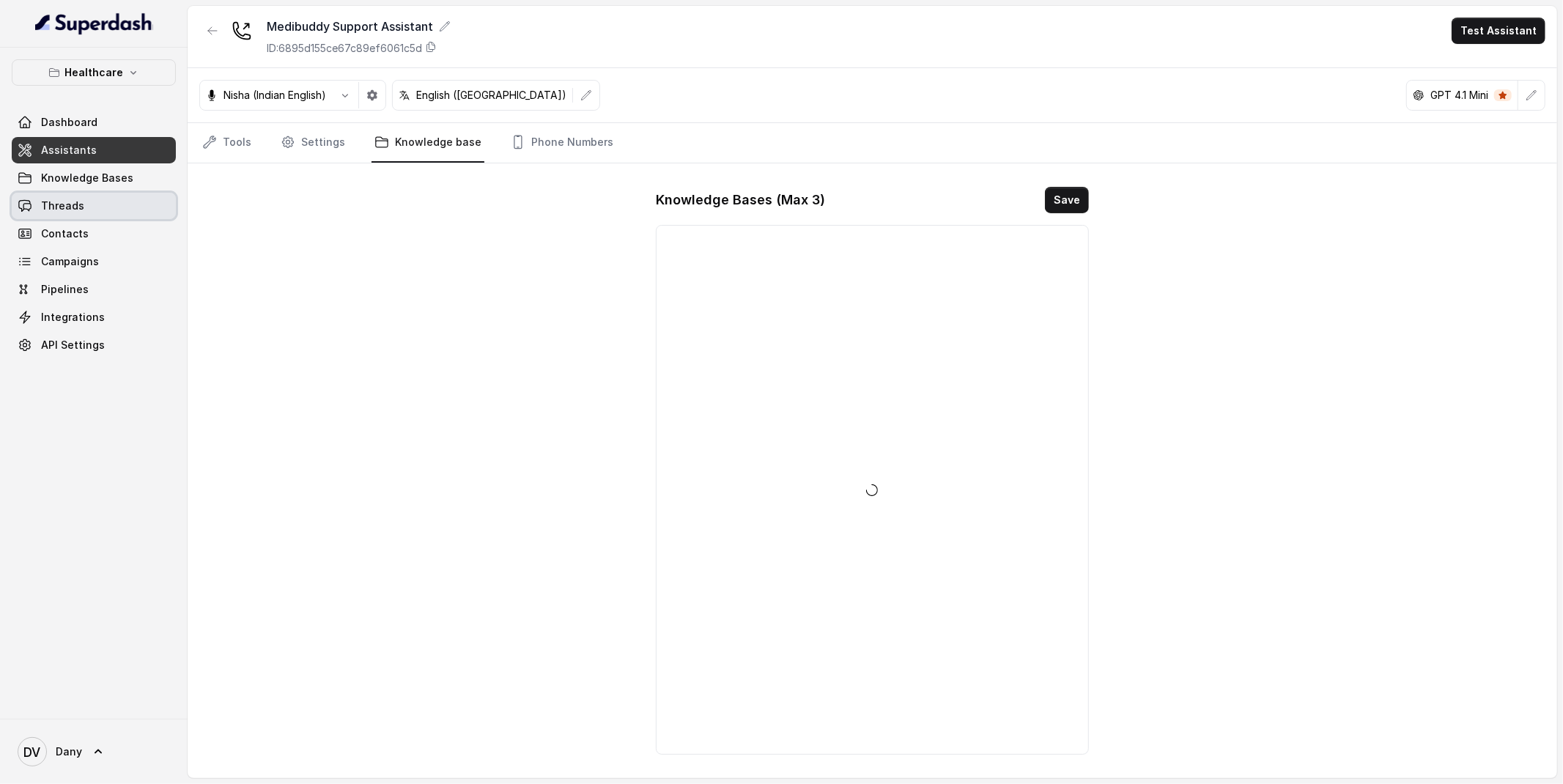
click at [114, 183] on span "Knowledge Bases" at bounding box center [87, 178] width 92 height 15
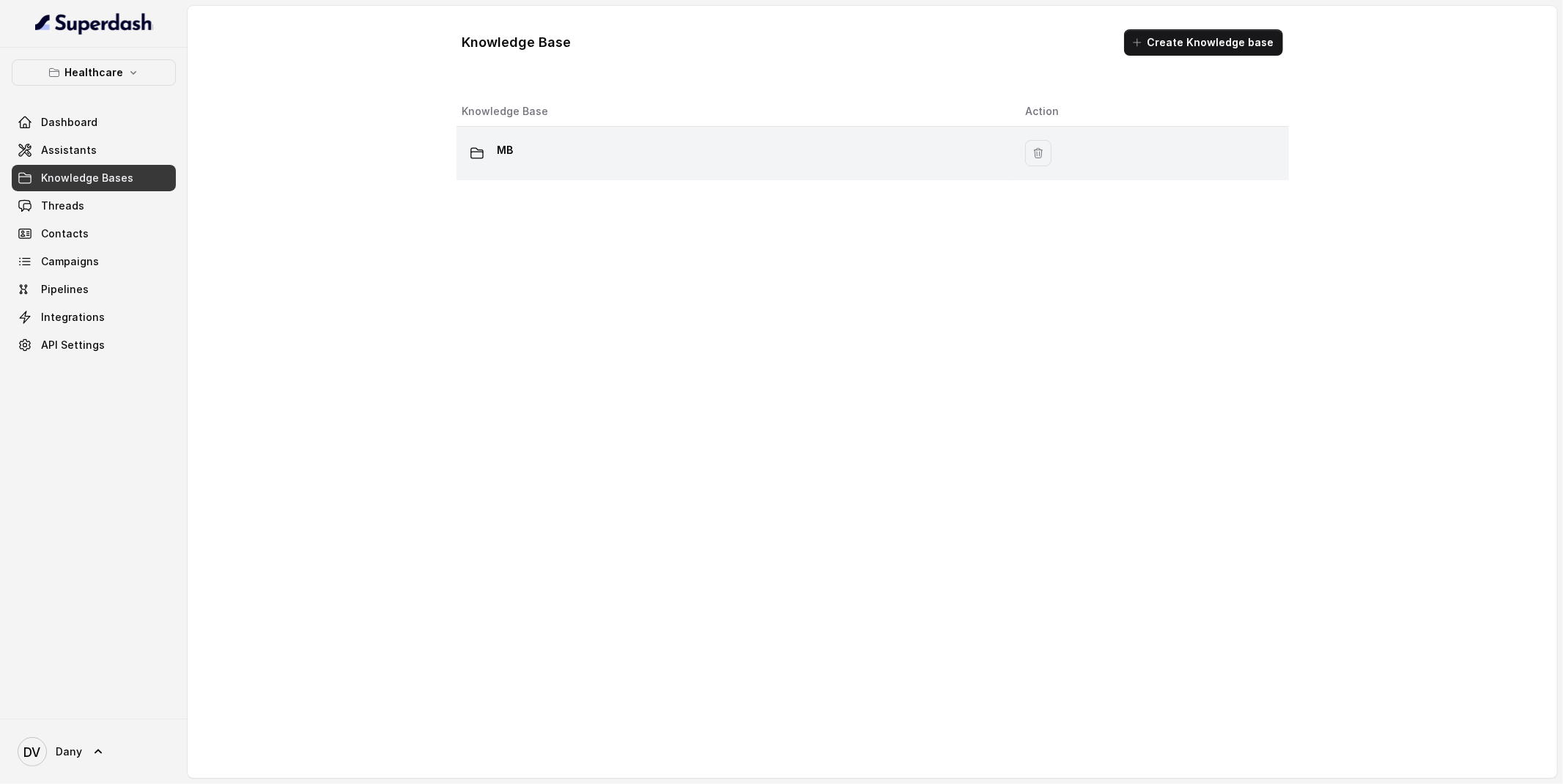
click at [528, 162] on div "MB" at bounding box center [732, 153] width 540 height 29
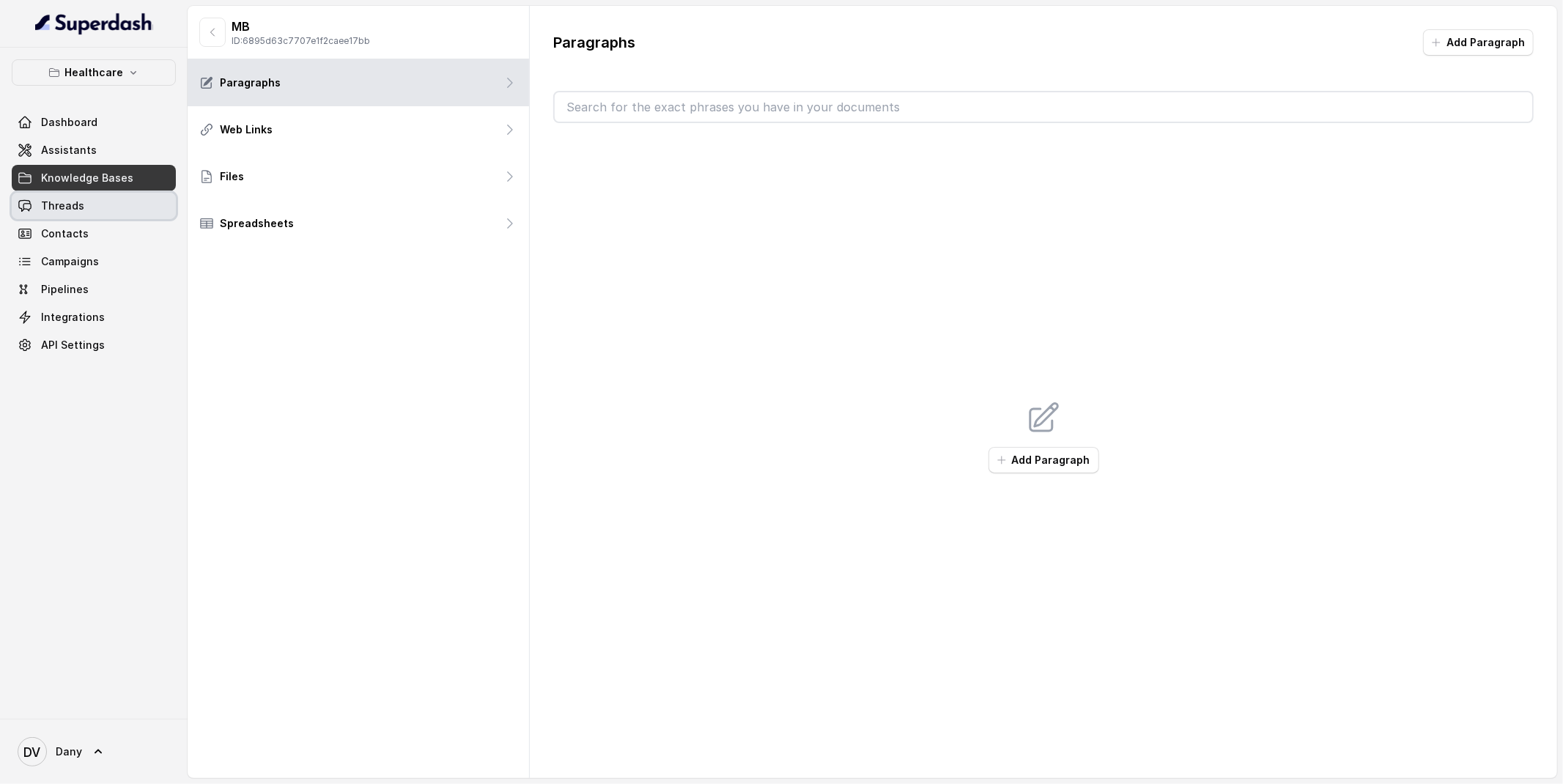
click at [69, 213] on span "Threads" at bounding box center [62, 205] width 43 height 15
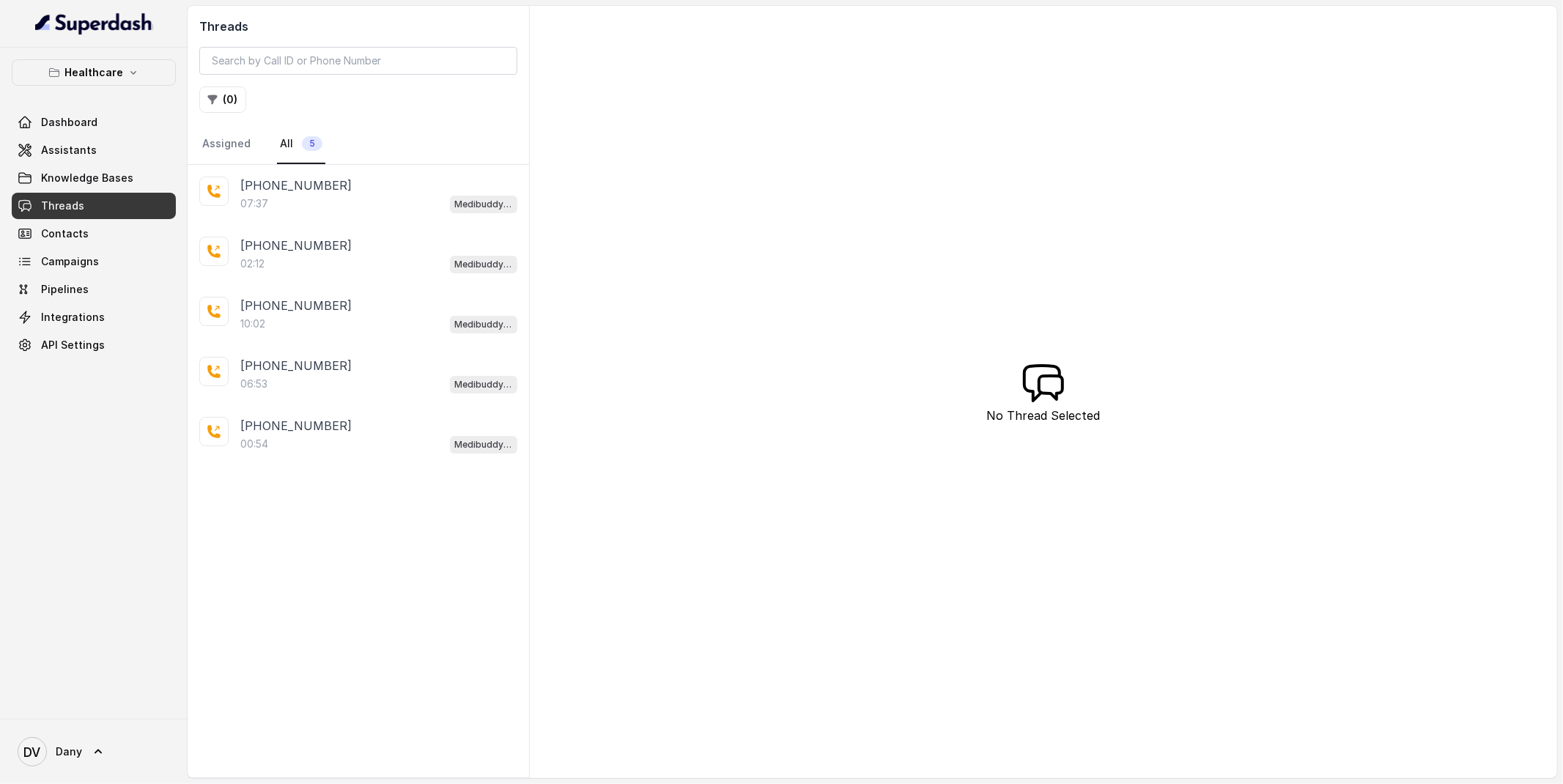
click at [320, 135] on link "All 5" at bounding box center [301, 144] width 48 height 39
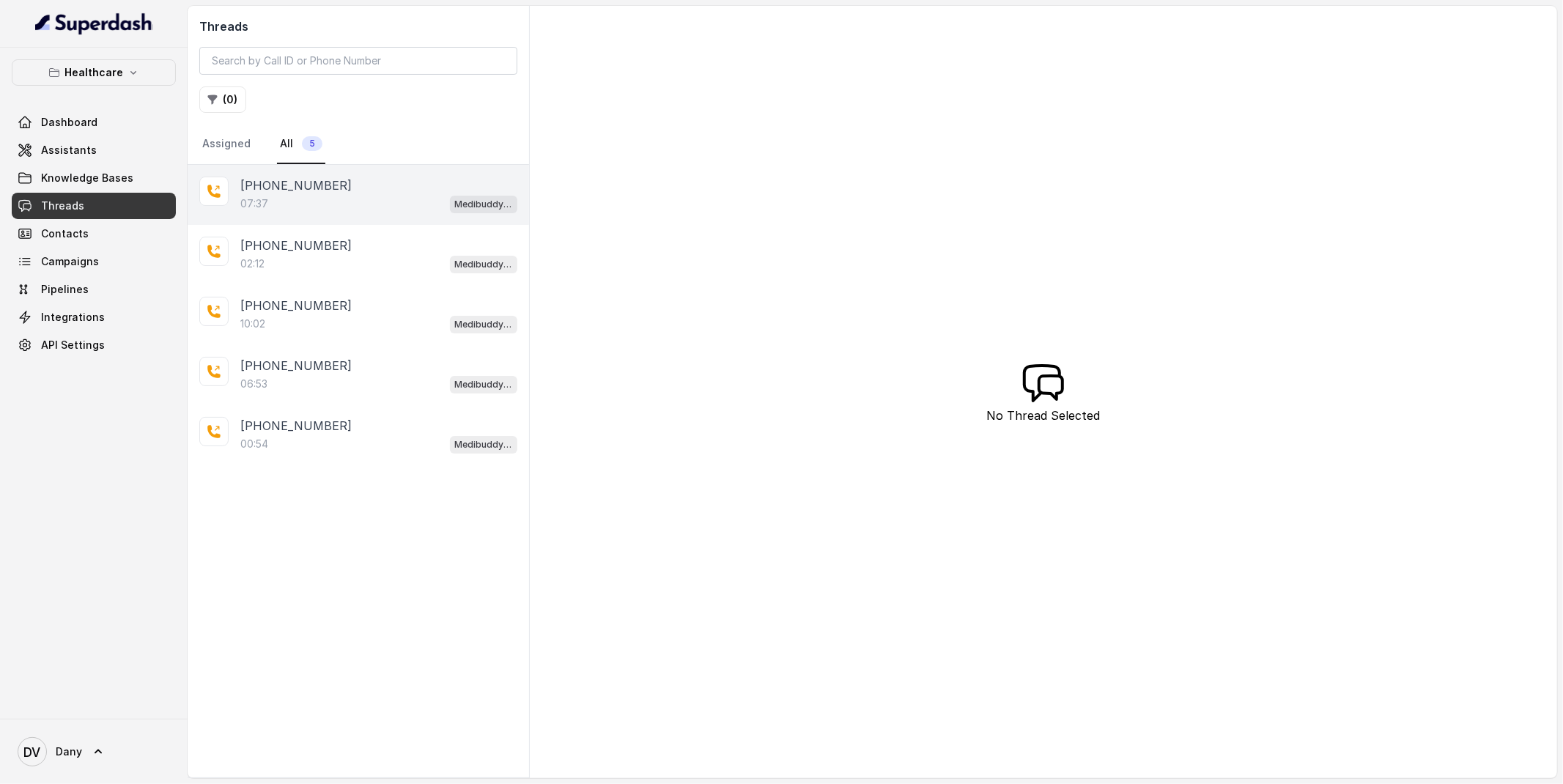
click at [315, 214] on div "[PHONE_NUMBER]:37 Medibuddy Support Assistant" at bounding box center [358, 194] width 342 height 60
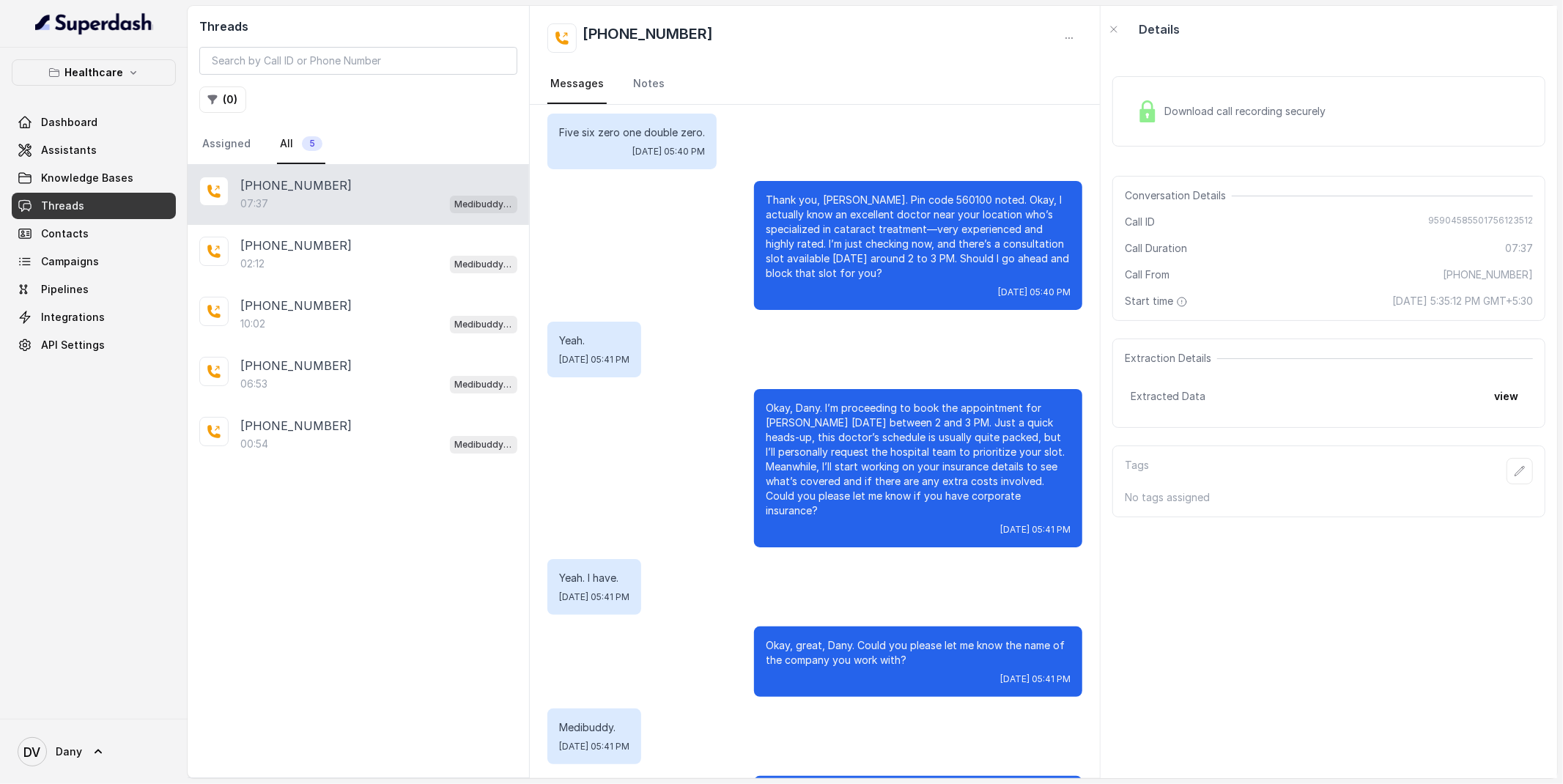
scroll to position [3780, 0]
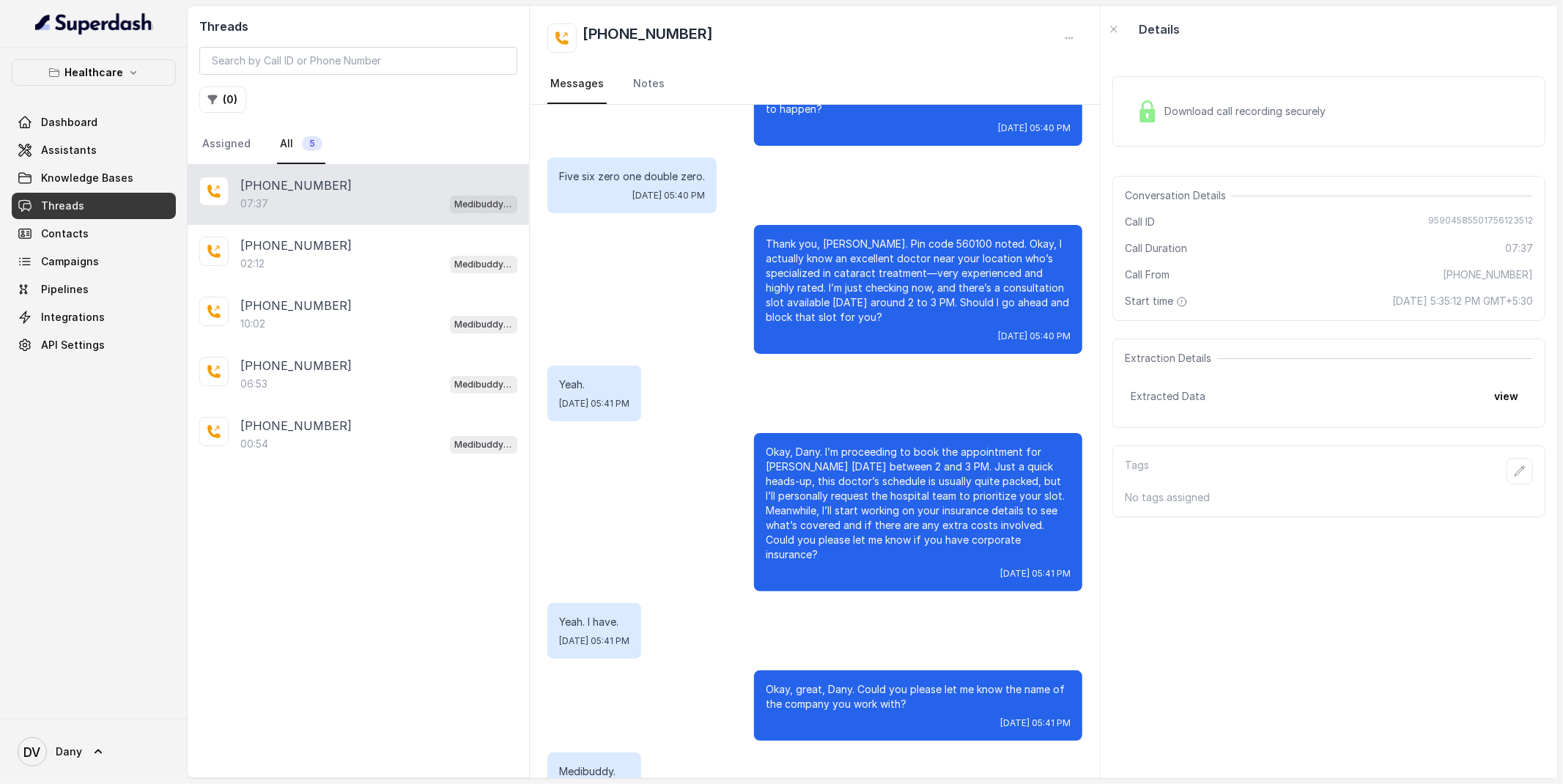
click at [120, 85] on button "Healthcare" at bounding box center [94, 72] width 164 height 27
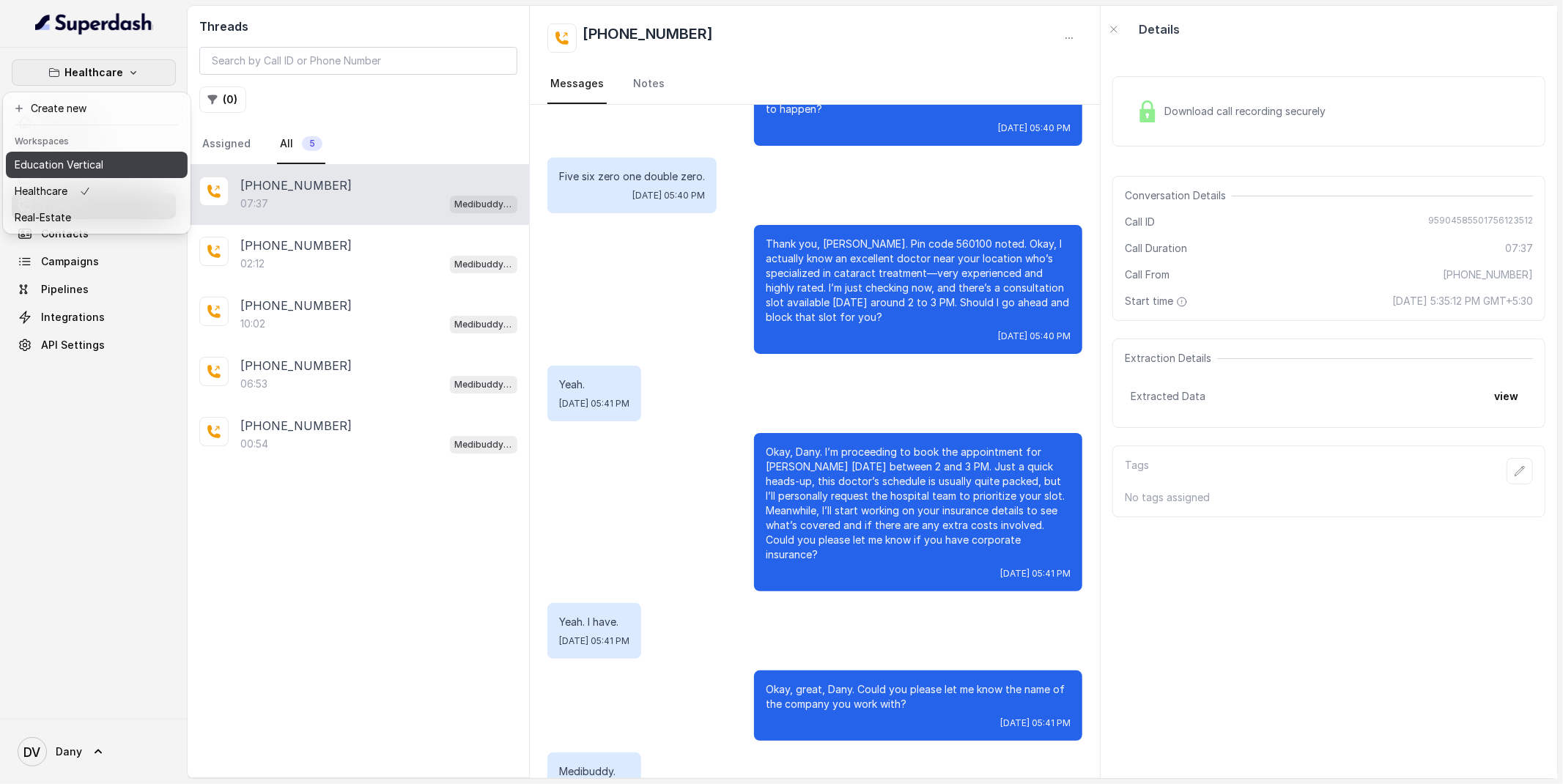
click at [103, 156] on button "Education Vertical" at bounding box center [96, 165] width 182 height 27
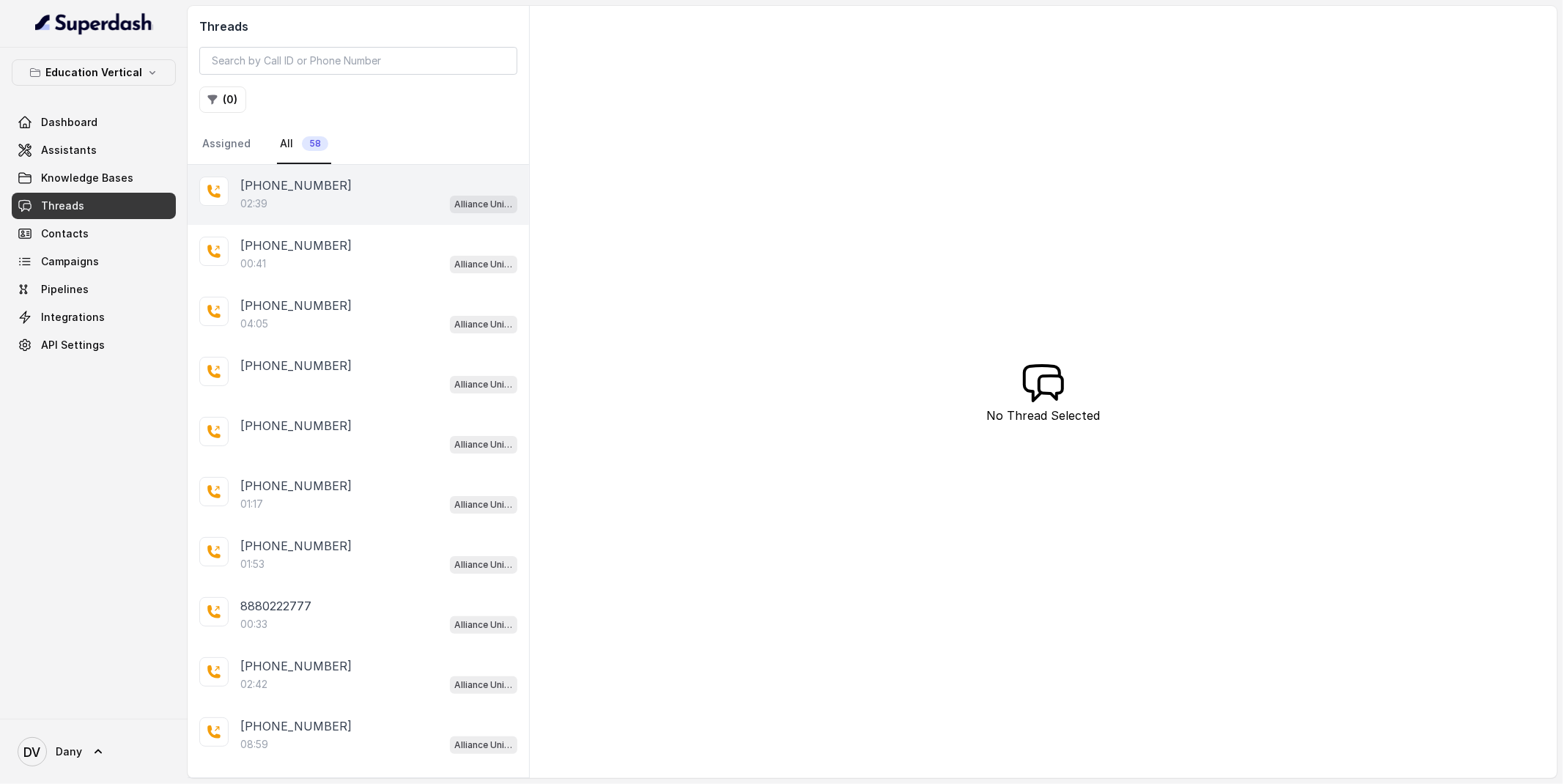
click at [282, 196] on div "02:39 Alliance University - Outbound Call Assistant" at bounding box center [379, 204] width 277 height 19
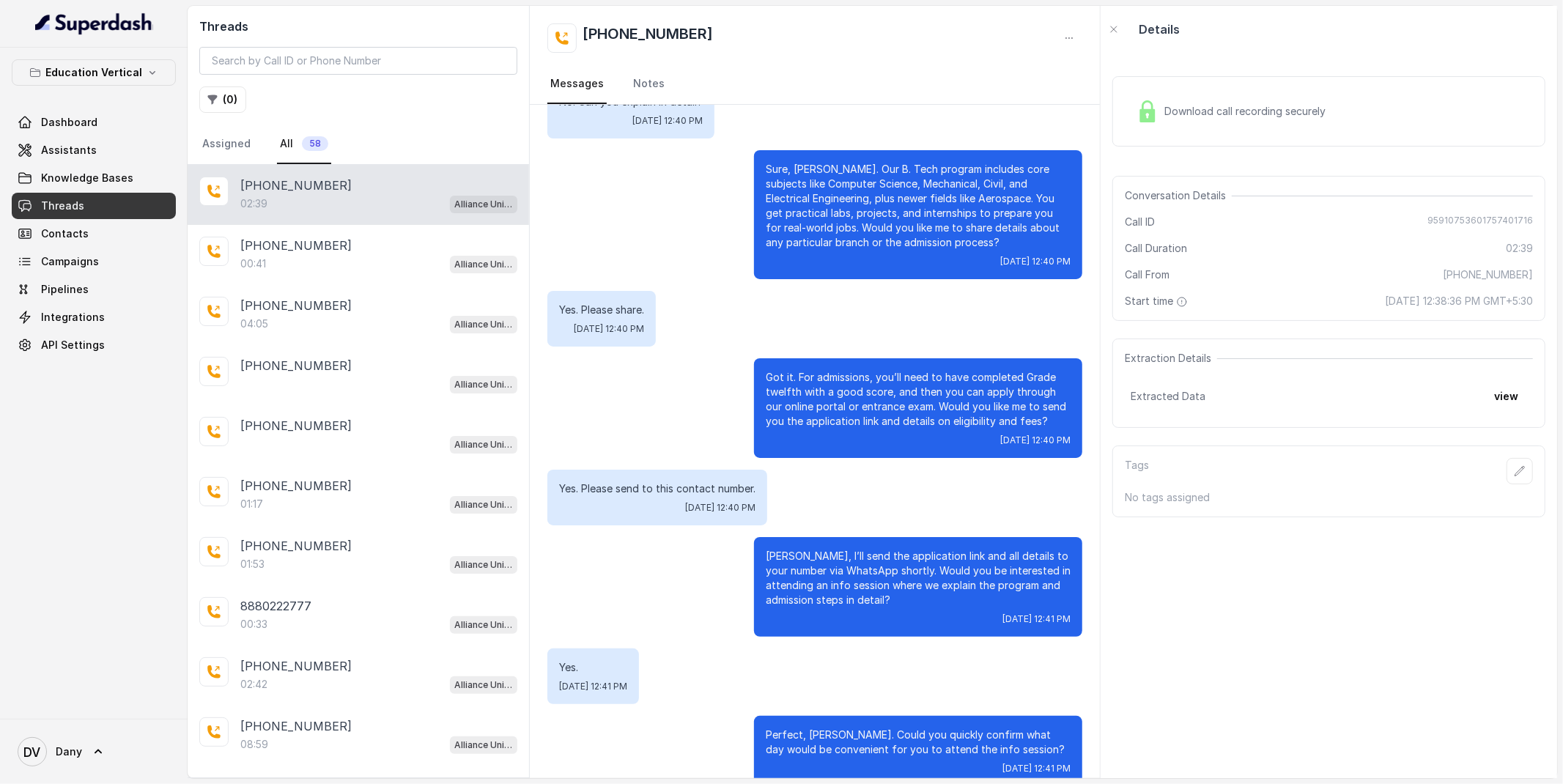
scroll to position [1112, 0]
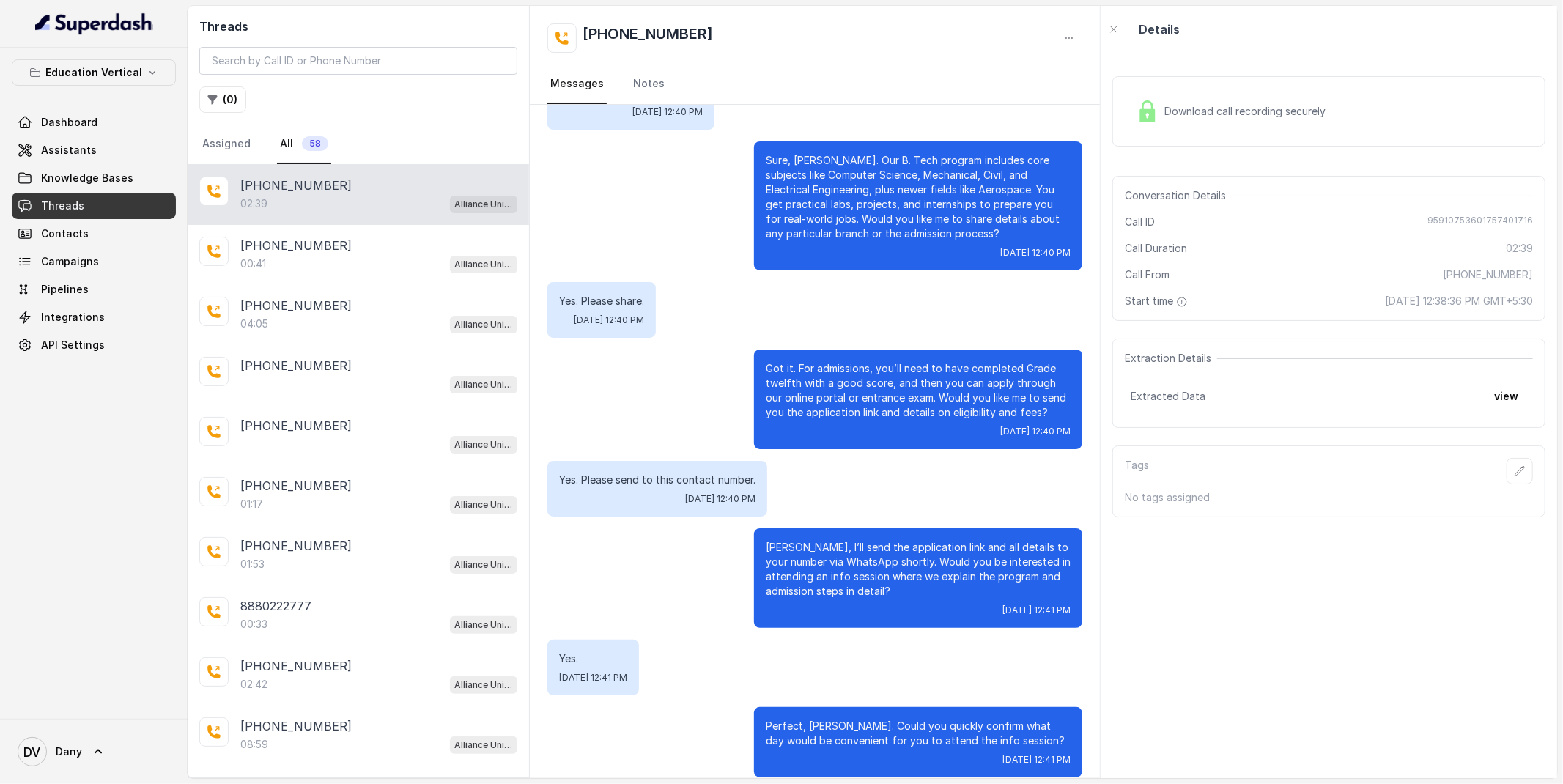
click at [1219, 118] on span "Download call recording securely" at bounding box center [1248, 111] width 167 height 15
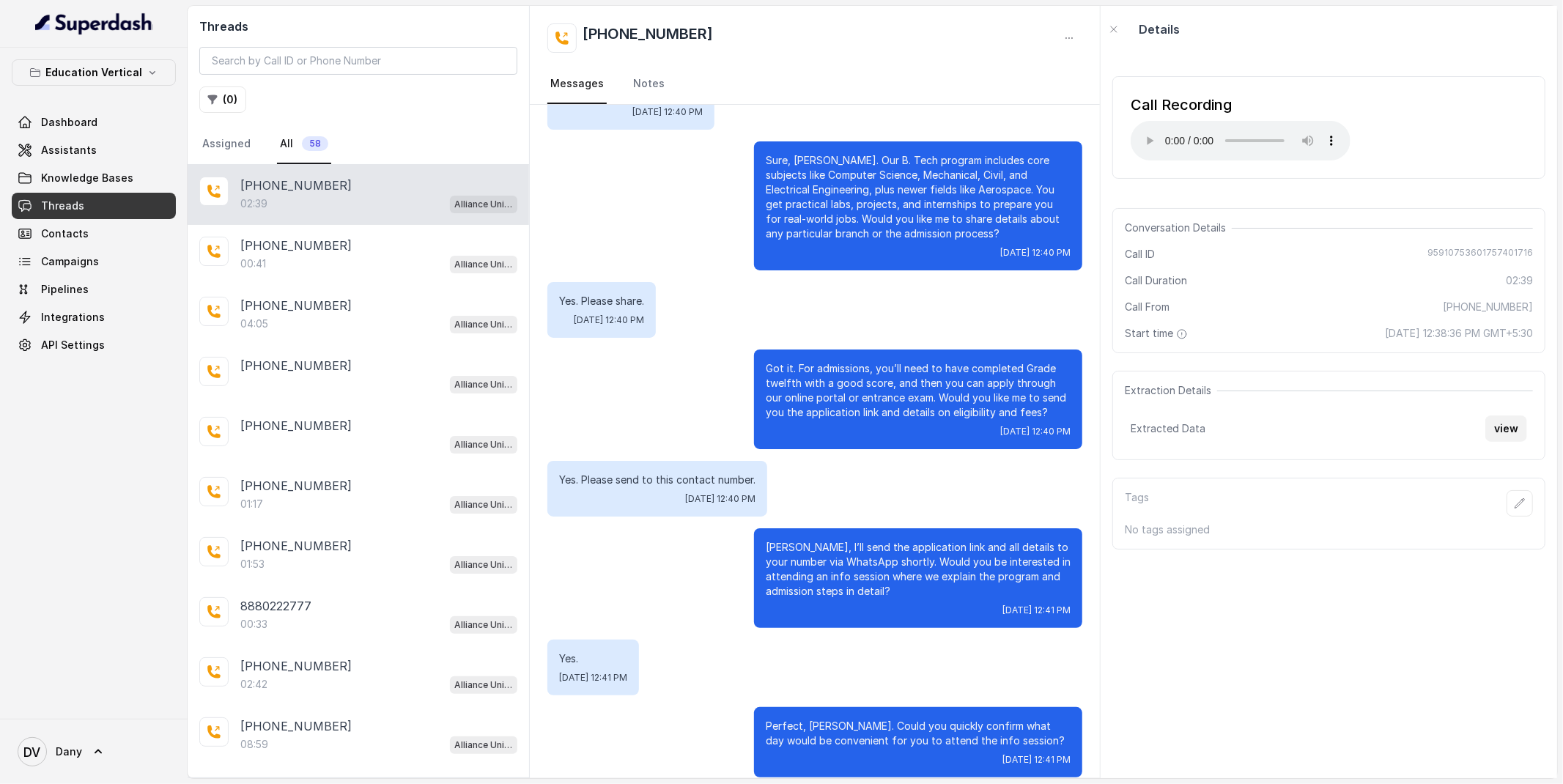
click at [1488, 438] on button "view" at bounding box center [1506, 429] width 42 height 27
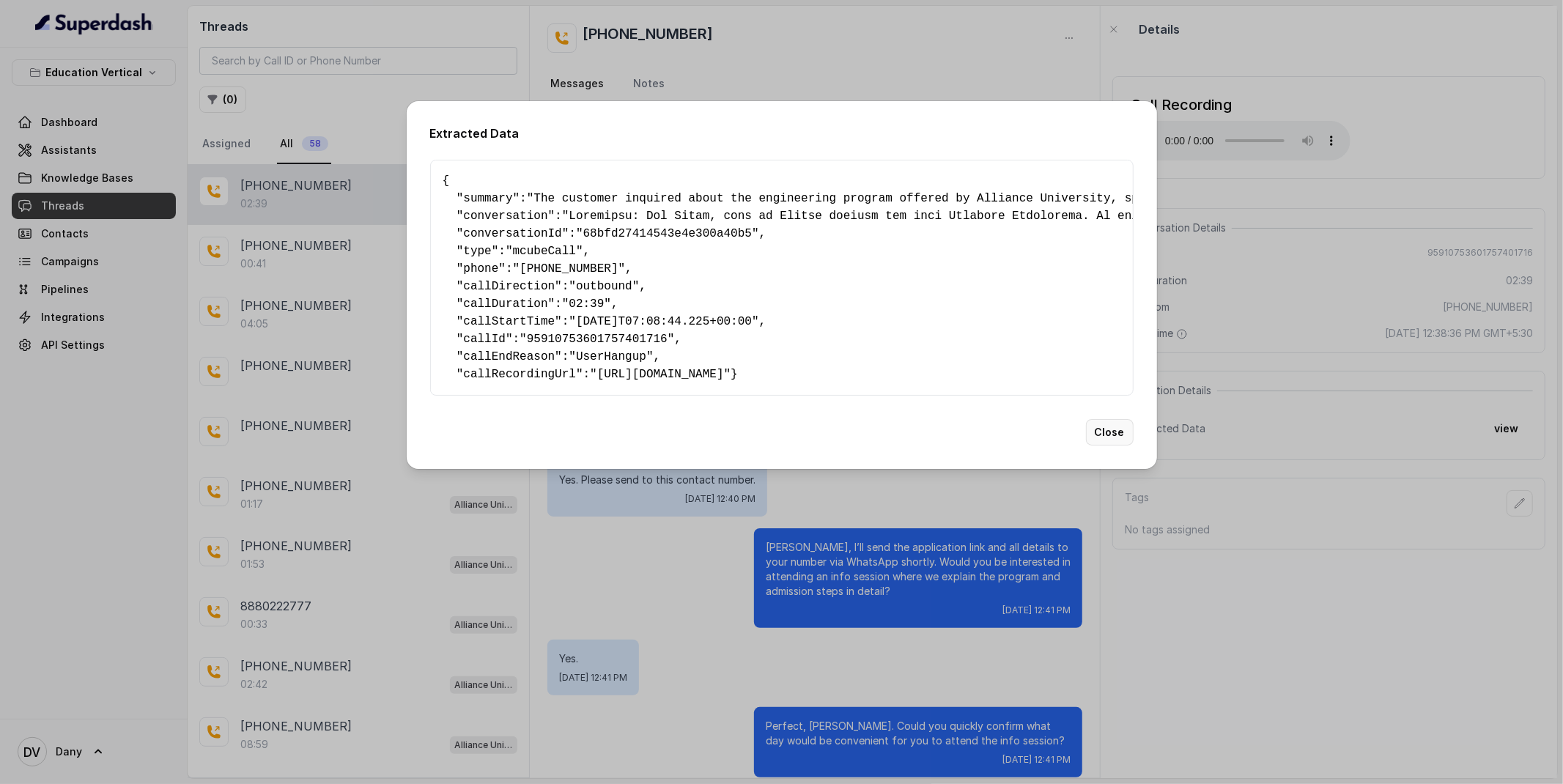
click at [1094, 446] on button "Close" at bounding box center [1109, 432] width 47 height 27
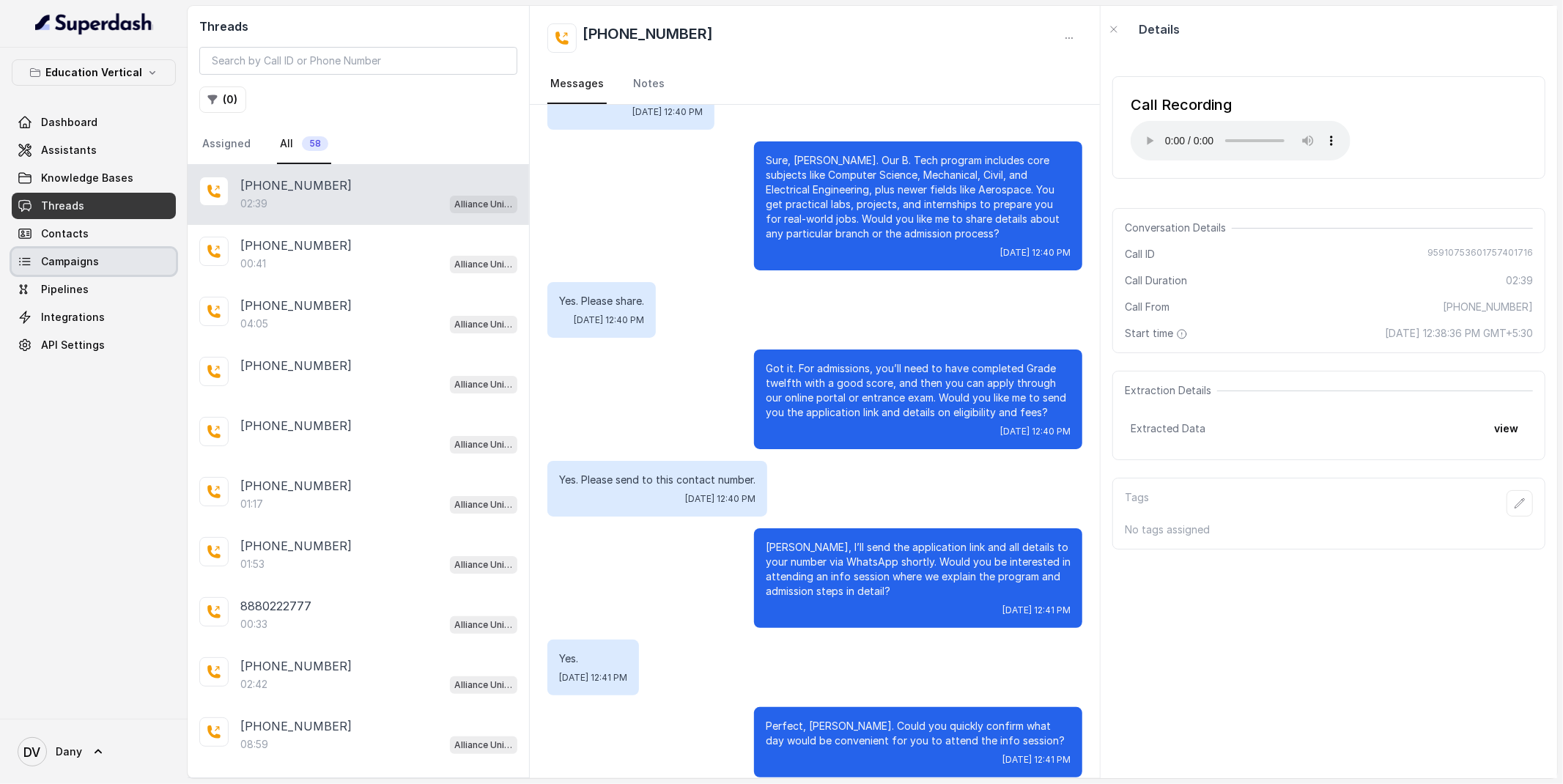
click at [89, 264] on span "Campaigns" at bounding box center [70, 261] width 58 height 15
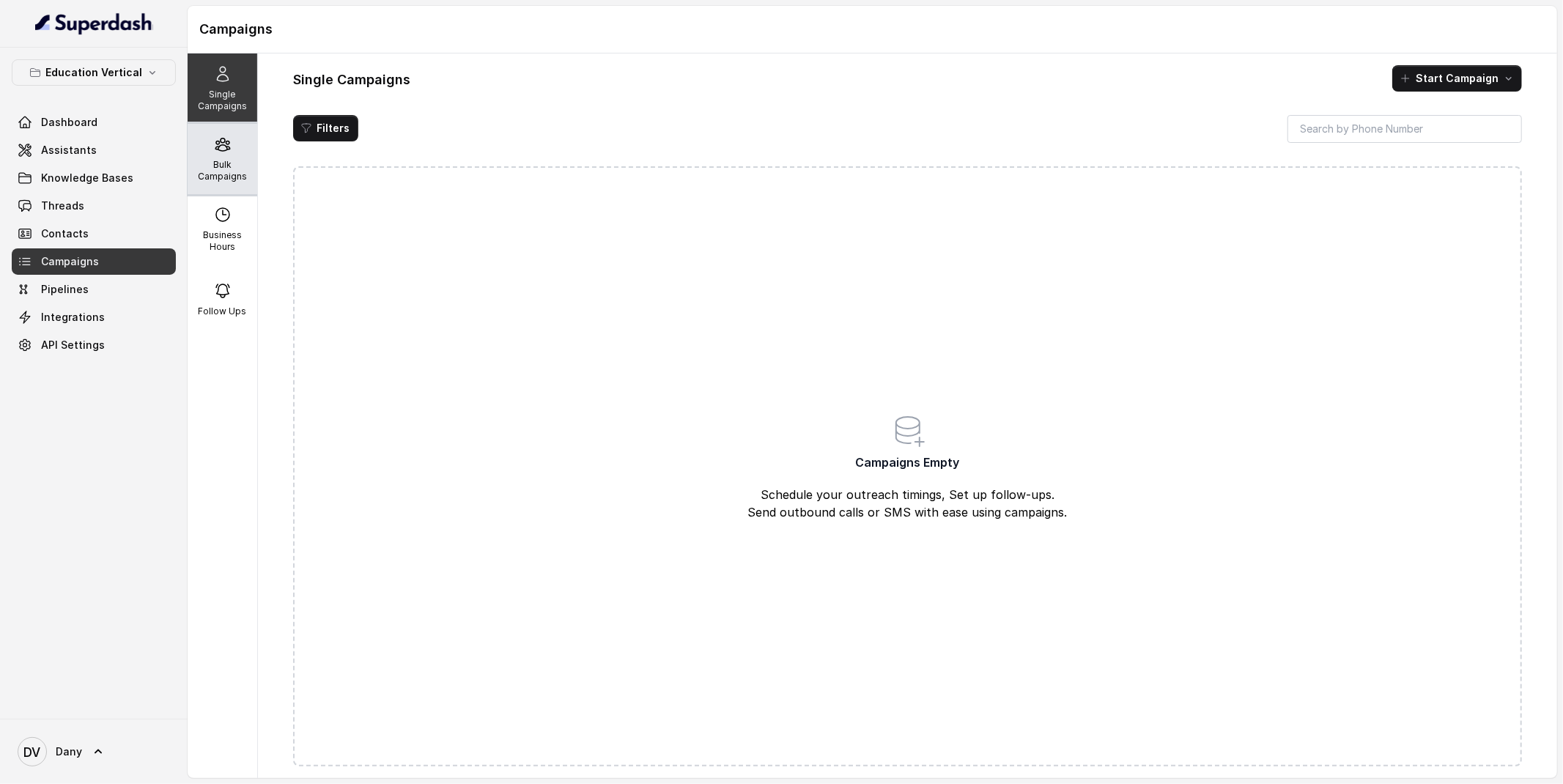
click at [217, 157] on div "Bulk Campaigns" at bounding box center [222, 158] width 69 height 70
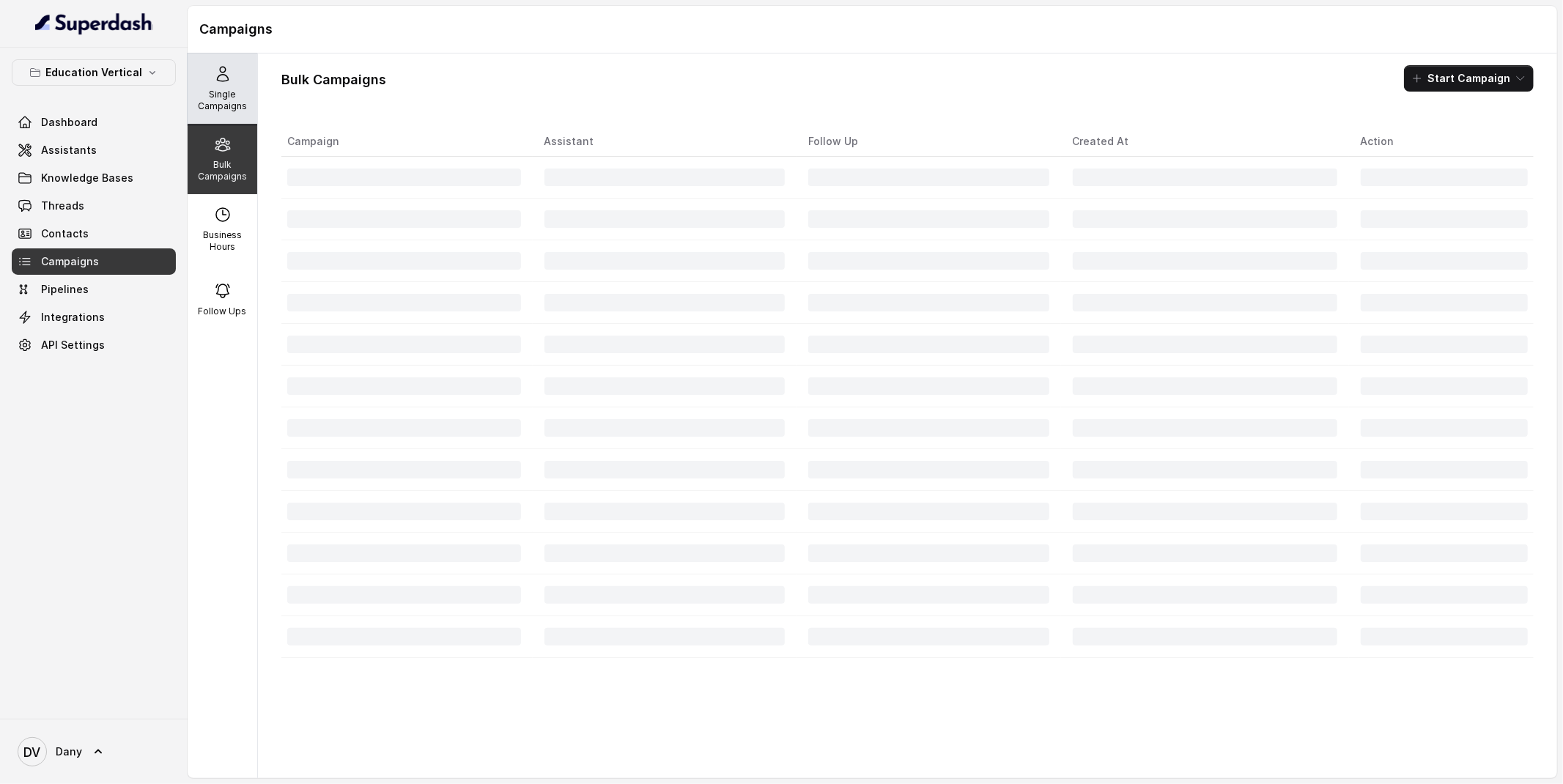
click at [219, 116] on div "Single Campaigns" at bounding box center [222, 88] width 69 height 70
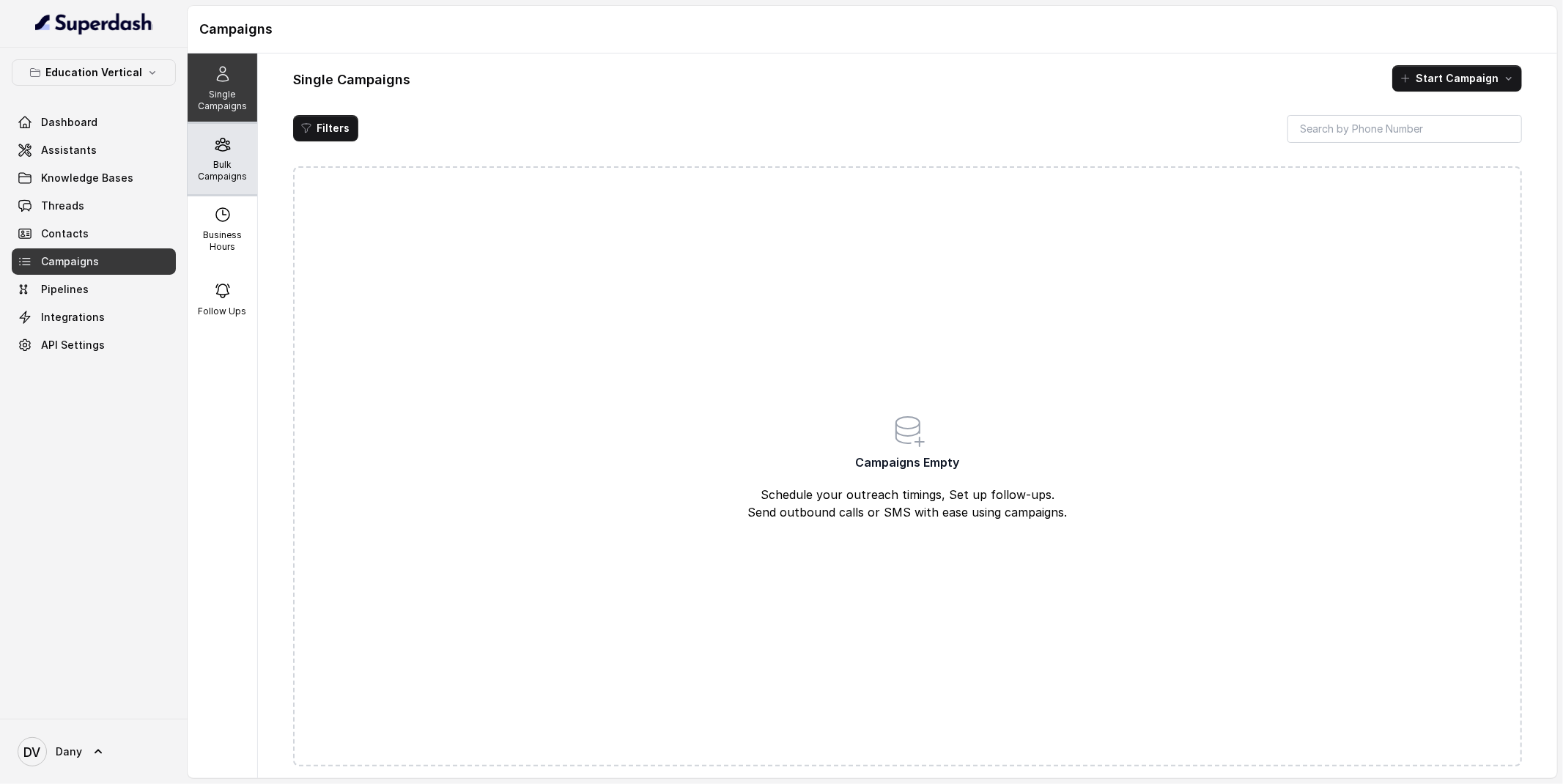
click at [228, 162] on p "Bulk Campaigns" at bounding box center [223, 171] width 58 height 24
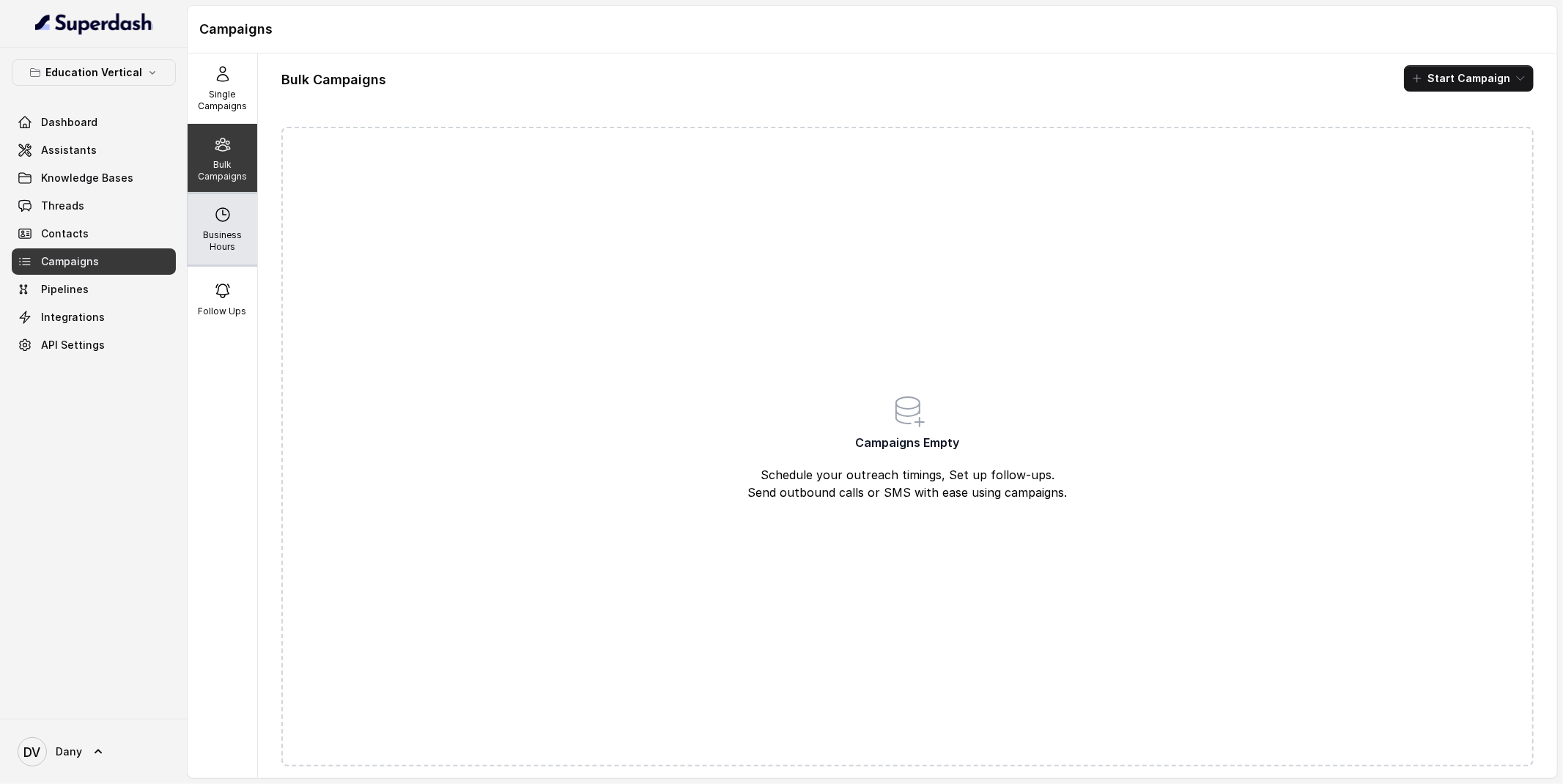
click at [236, 235] on p "Business Hours" at bounding box center [223, 241] width 58 height 24
select select "UTC"
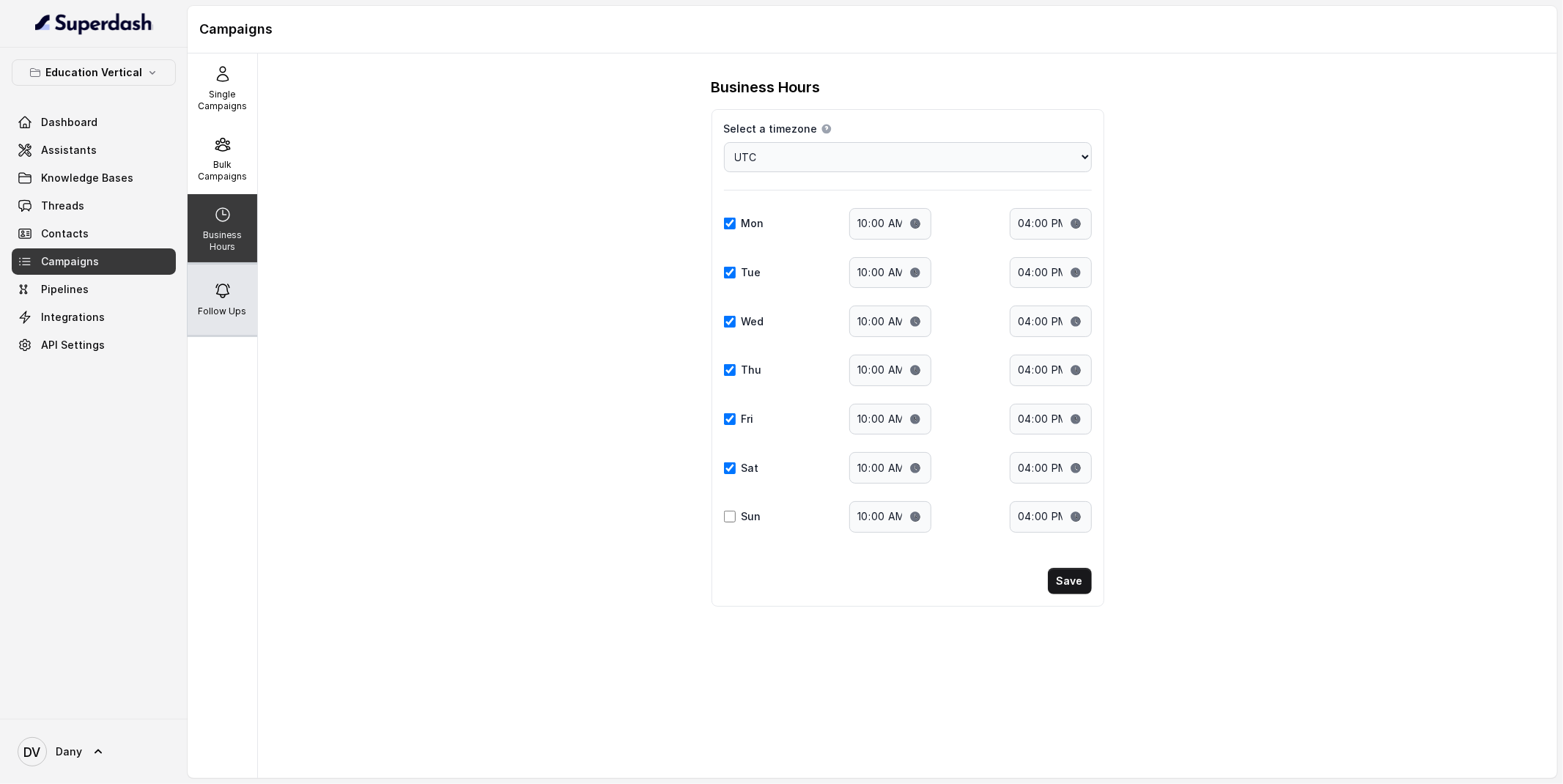
click at [240, 314] on p "Follow Ups" at bounding box center [222, 311] width 48 height 12
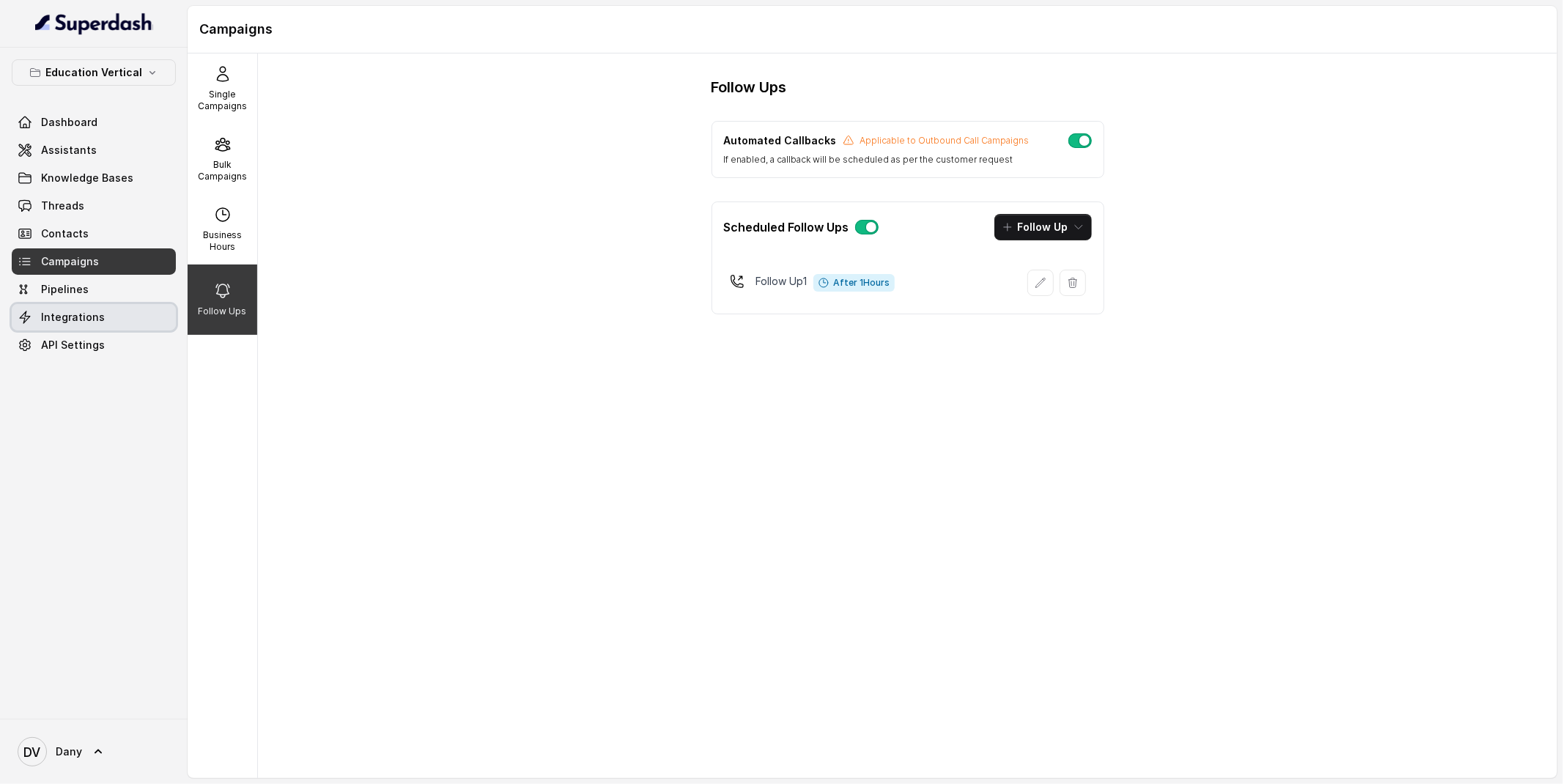
click at [49, 310] on span "Integrations" at bounding box center [72, 317] width 64 height 15
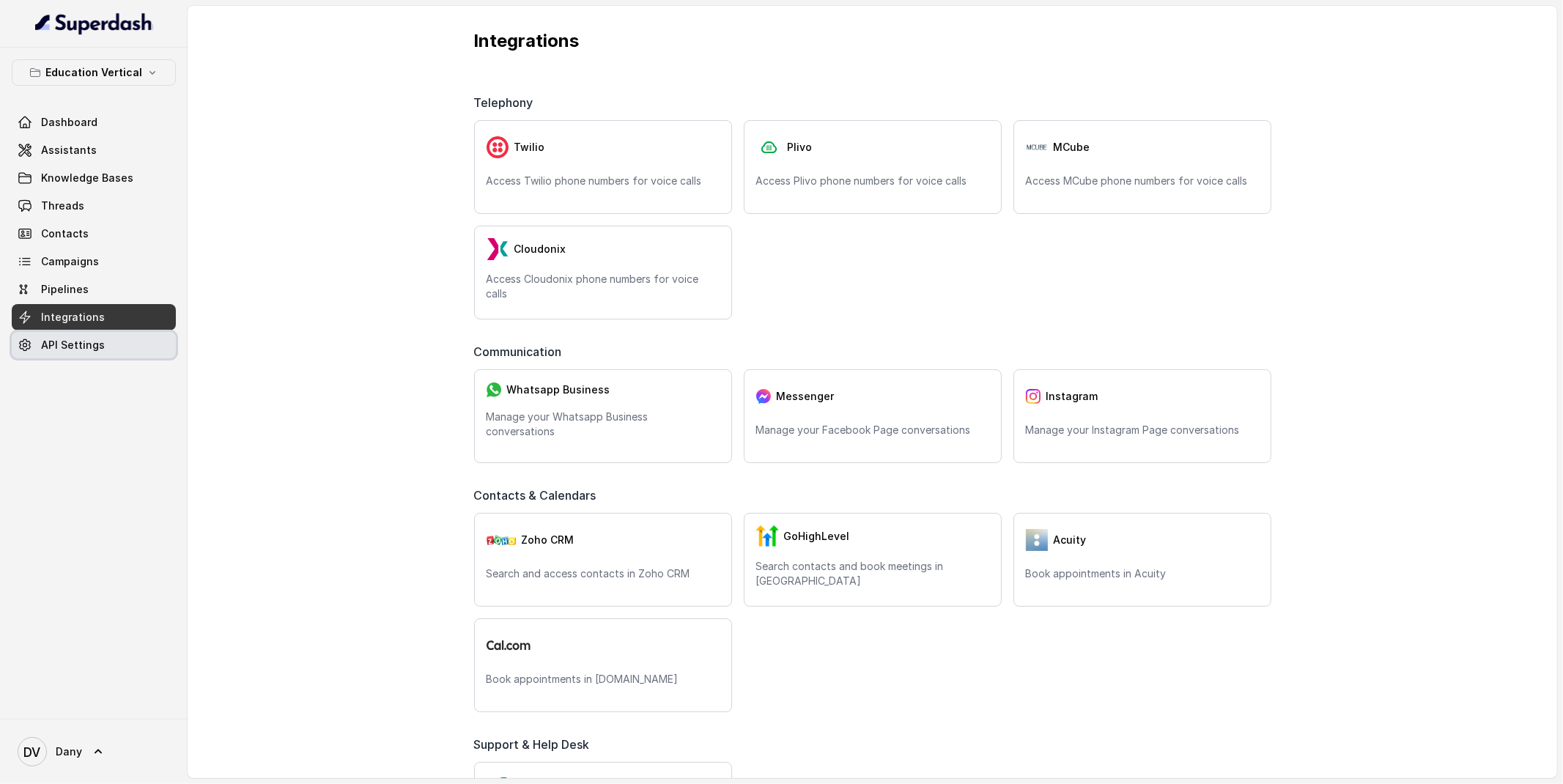
click at [88, 353] on link "API Settings" at bounding box center [94, 346] width 164 height 27
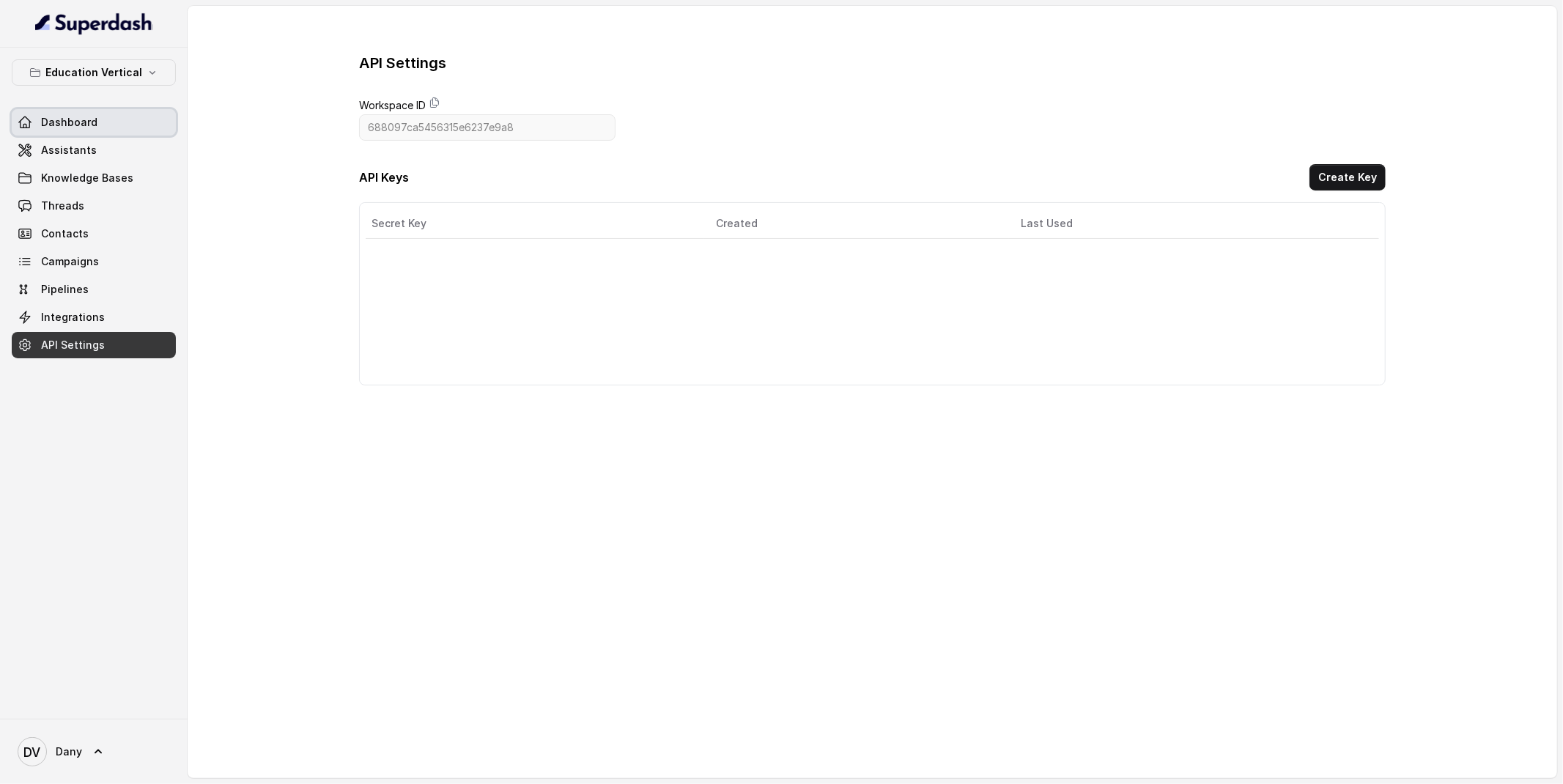
click at [74, 111] on link "Dashboard" at bounding box center [94, 123] width 164 height 27
